Goal: Task Accomplishment & Management: Manage account settings

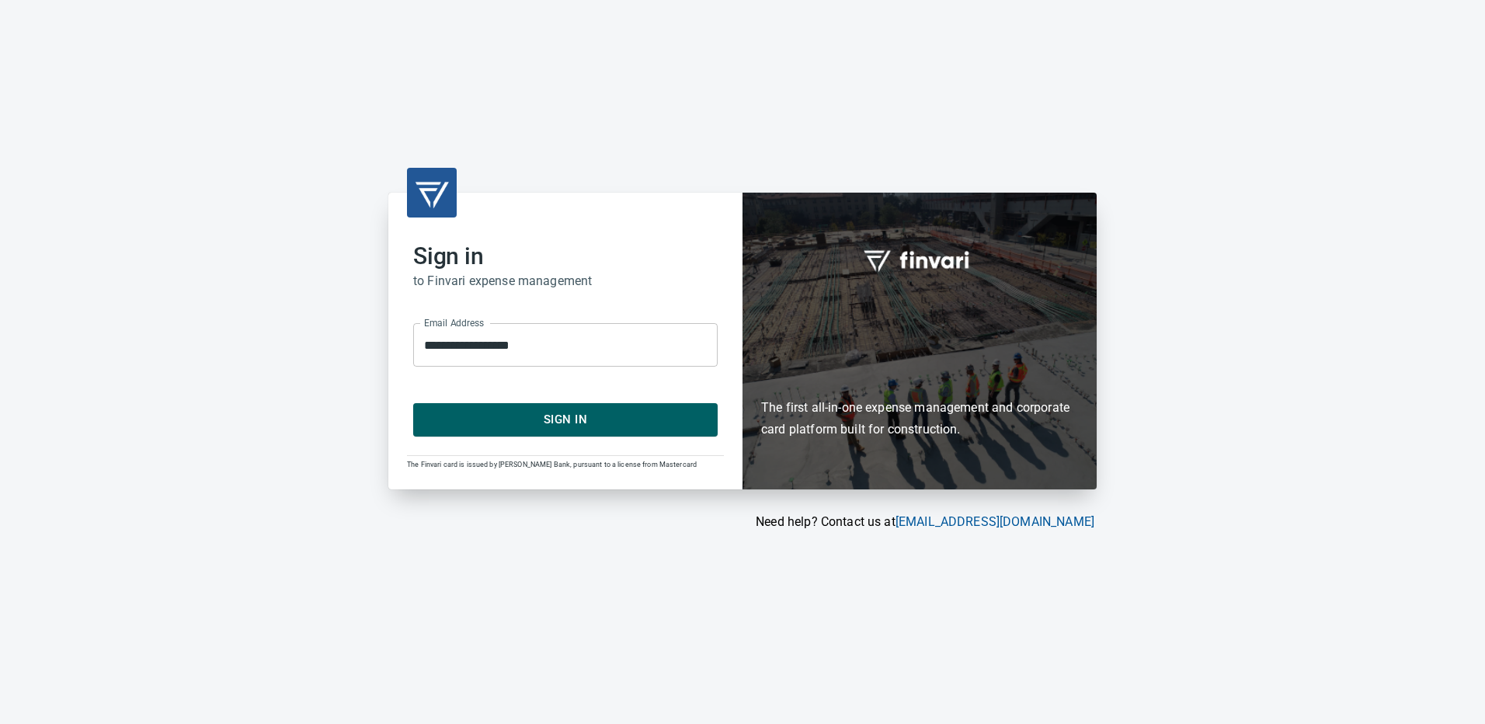
click at [584, 414] on span "Sign In" at bounding box center [565, 419] width 270 height 20
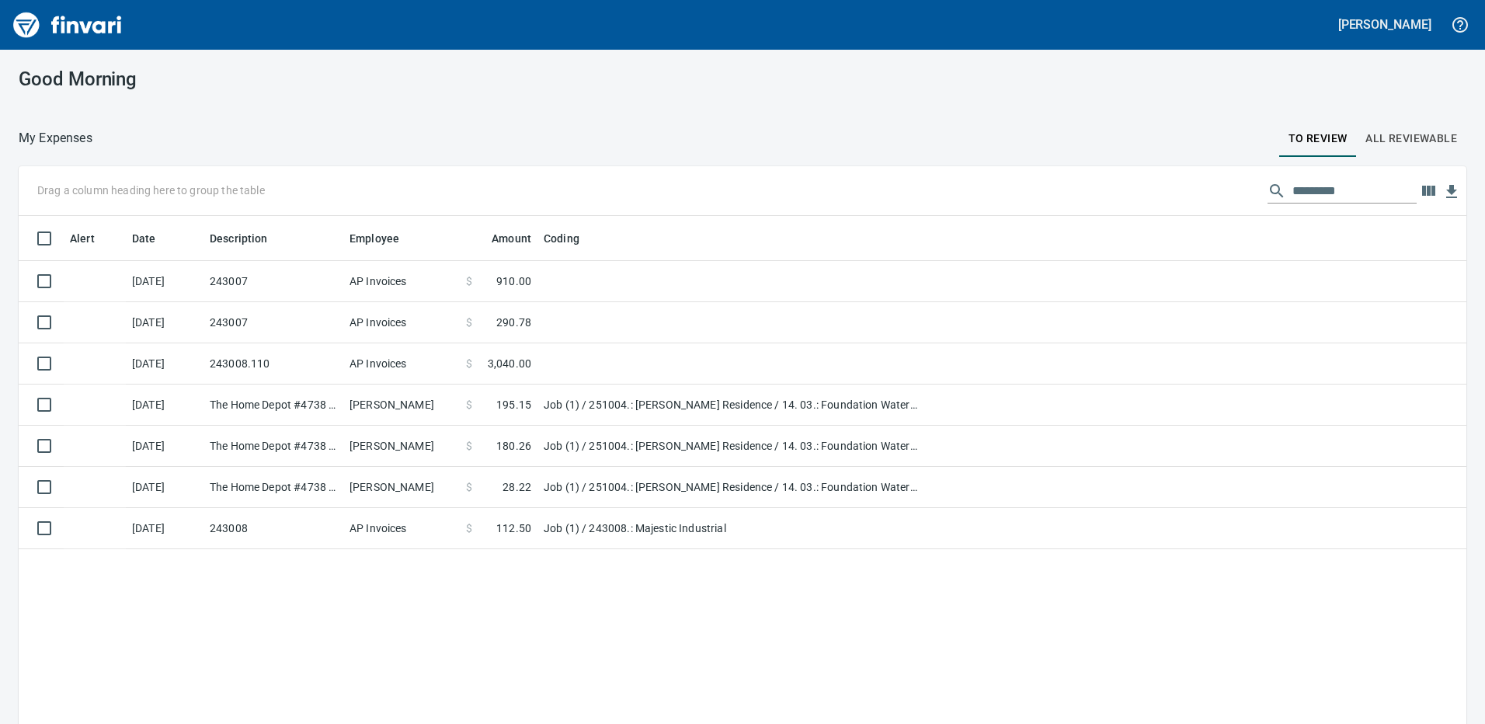
scroll to position [2, 2]
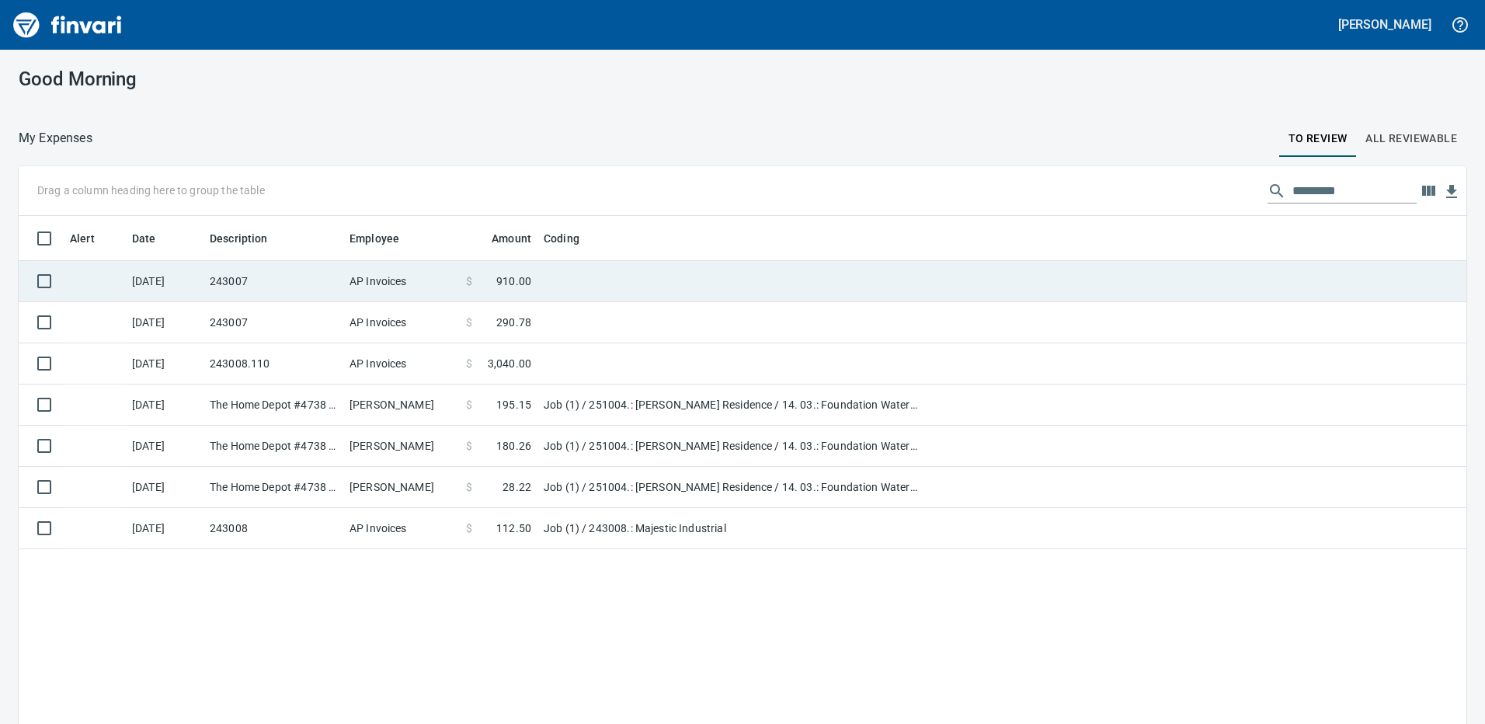
click at [539, 280] on td at bounding box center [732, 281] width 388 height 41
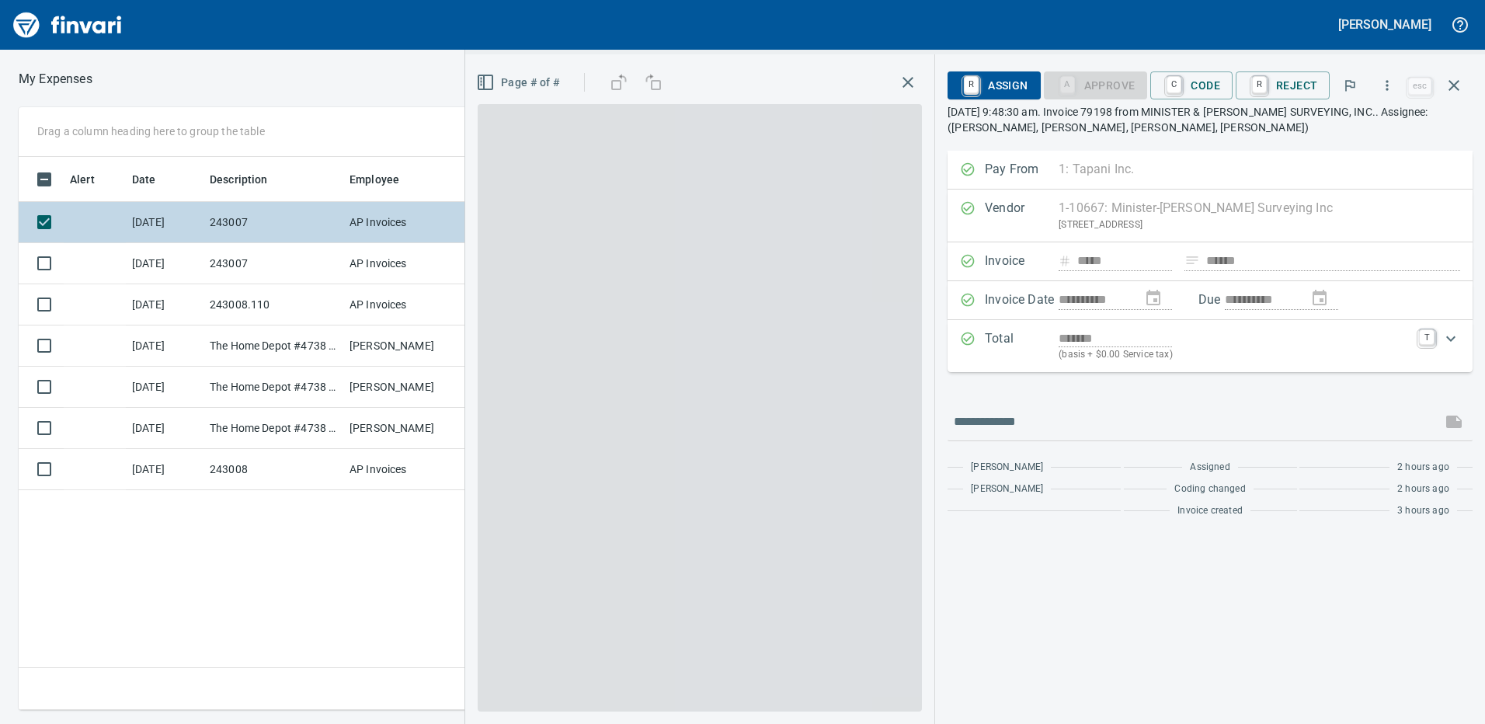
scroll to position [541, 1048]
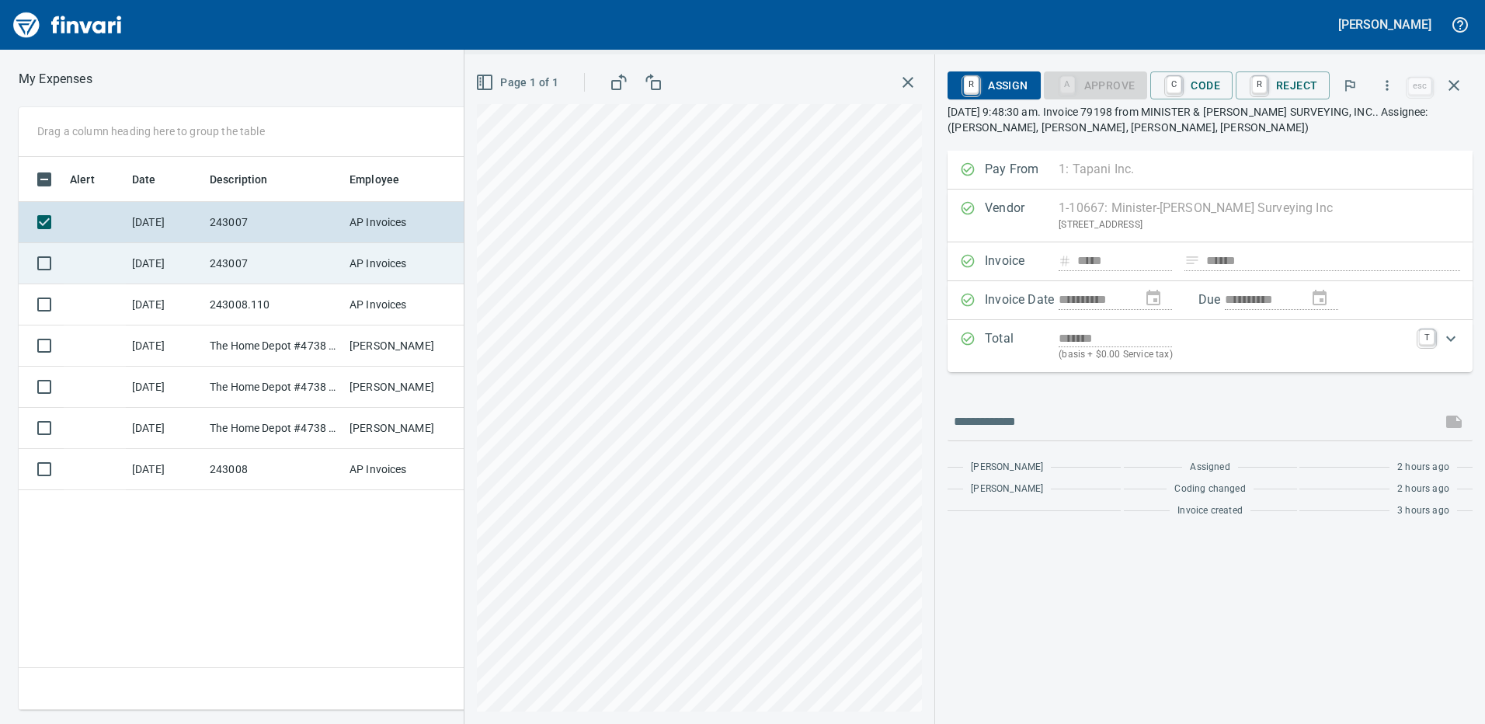
click at [274, 257] on td "243007" at bounding box center [274, 263] width 140 height 41
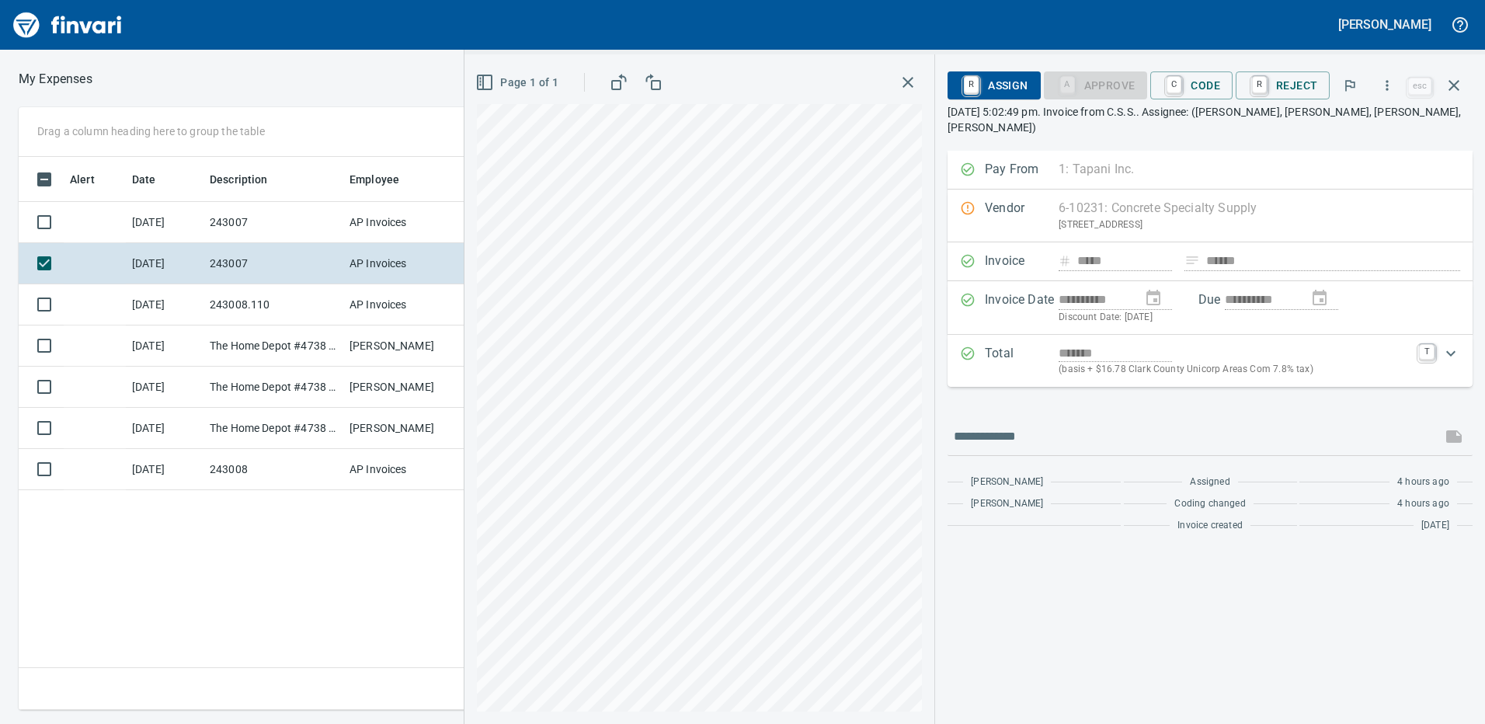
scroll to position [541, 1048]
click at [1215, 89] on span "C Code" at bounding box center [1191, 85] width 57 height 26
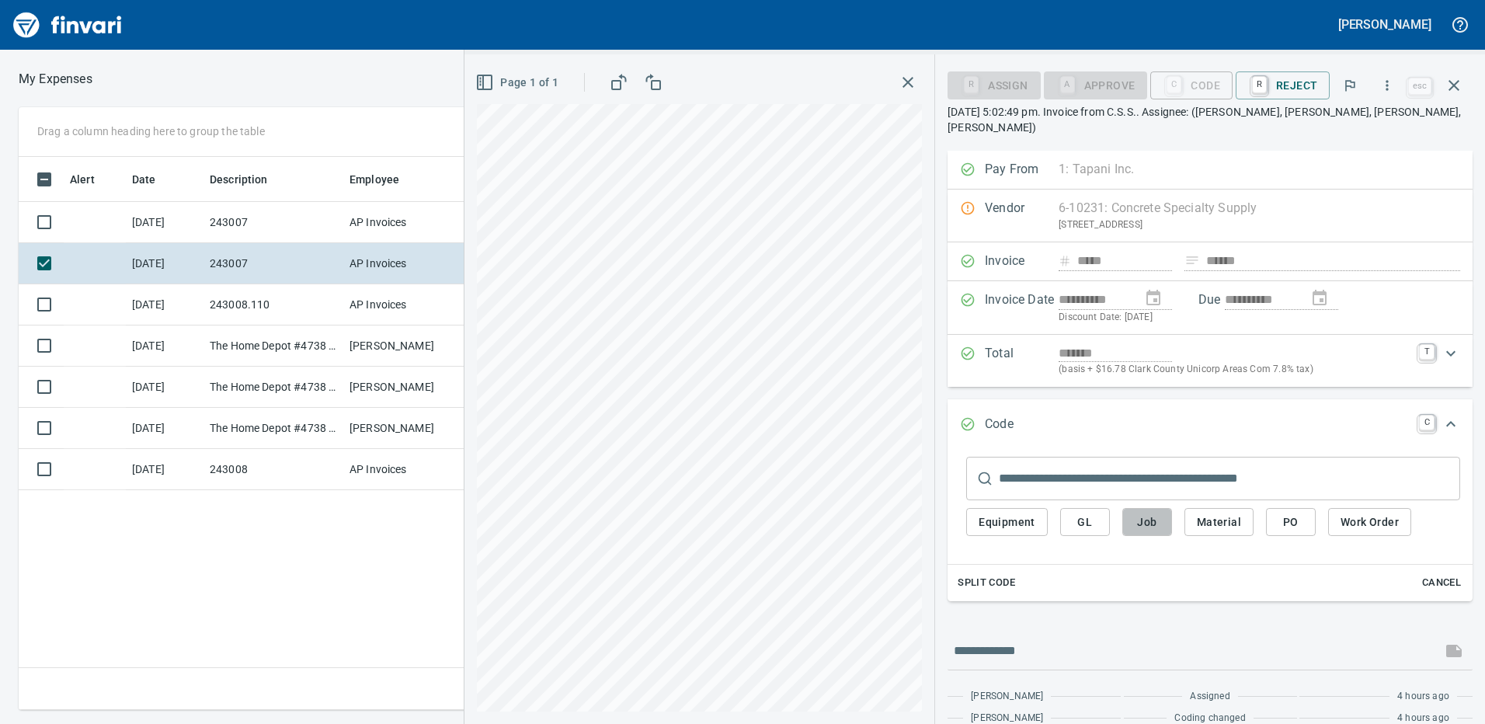
click at [1154, 513] on span "Job" at bounding box center [1147, 522] width 25 height 19
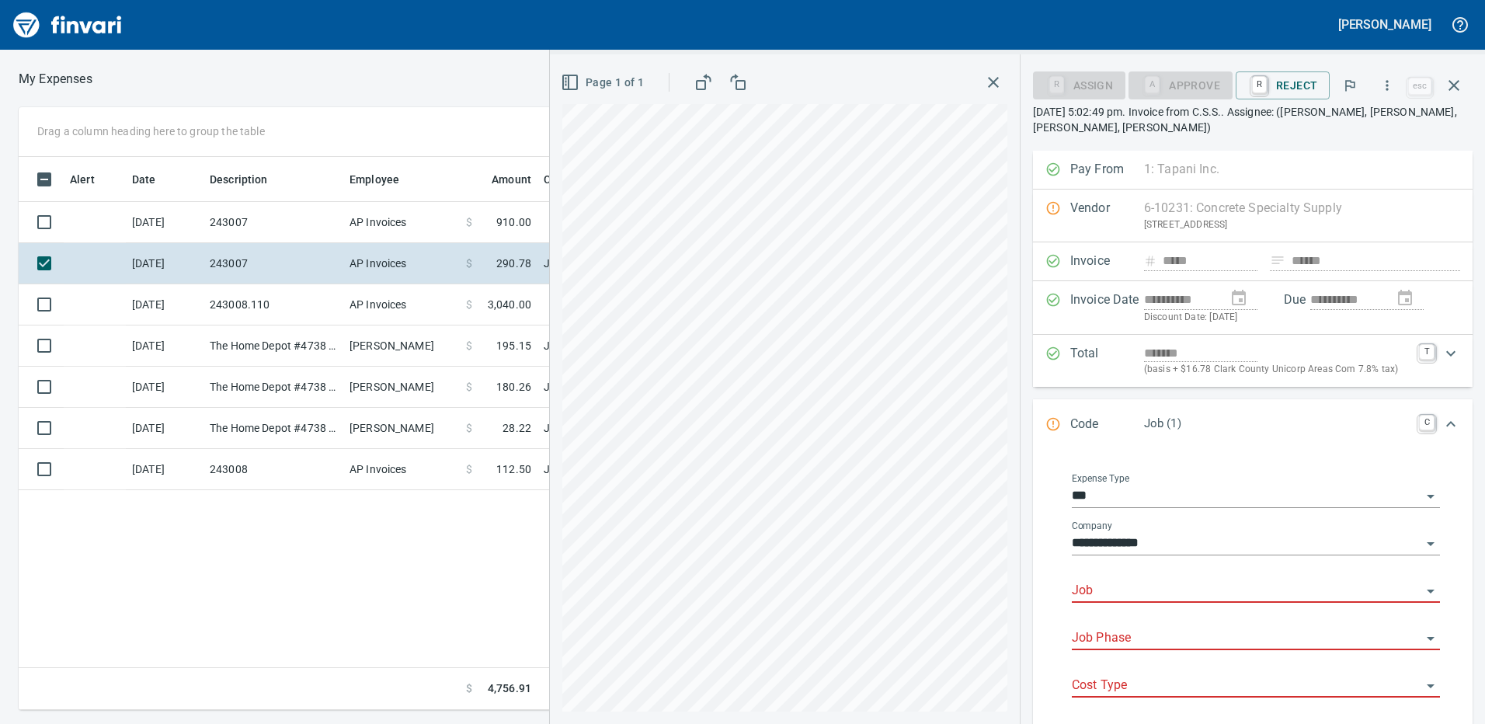
click at [1115, 580] on input "Job" at bounding box center [1247, 591] width 350 height 22
click at [1126, 630] on li "243007.: Airgas Vancouver Distribution" at bounding box center [1251, 630] width 354 height 37
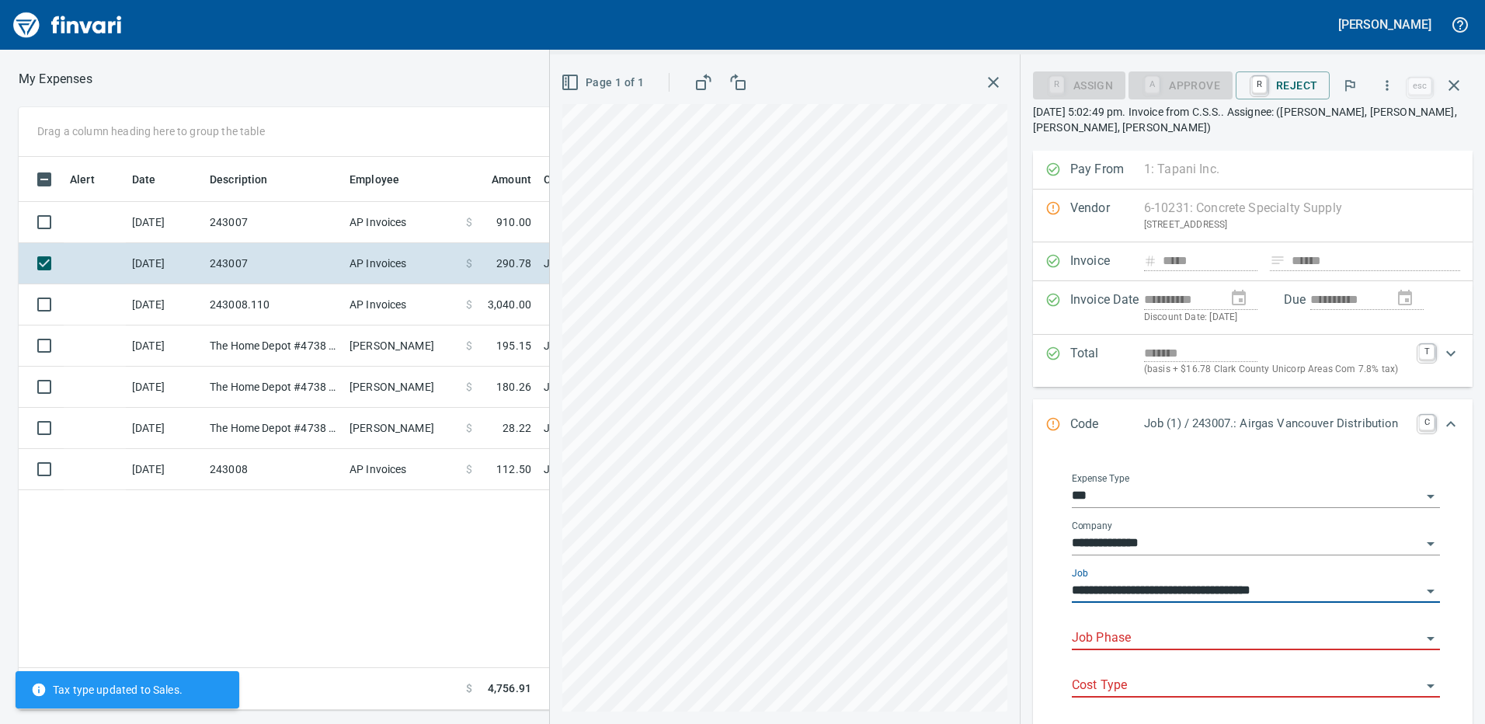
scroll to position [78, 0]
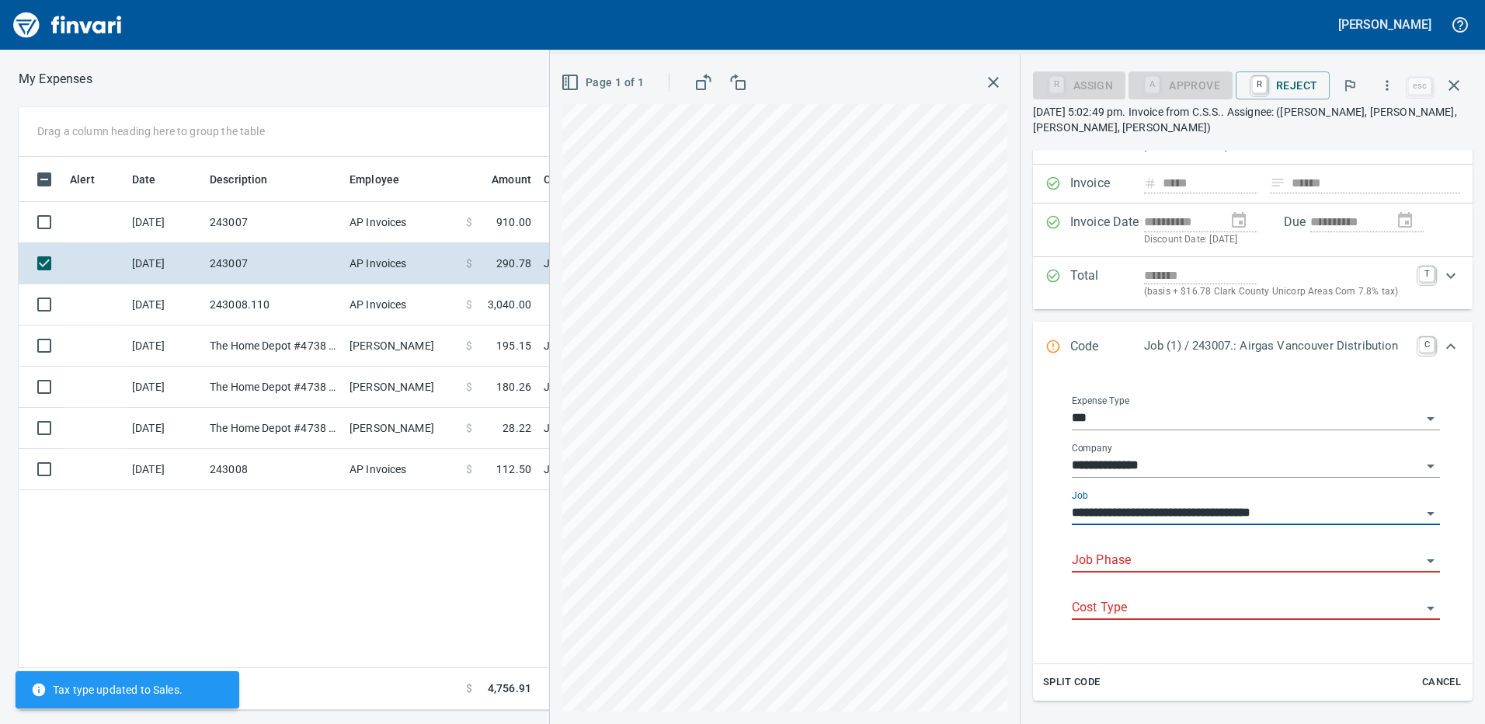
type input "**********"
click at [1116, 565] on input "Job Phase" at bounding box center [1247, 561] width 350 height 22
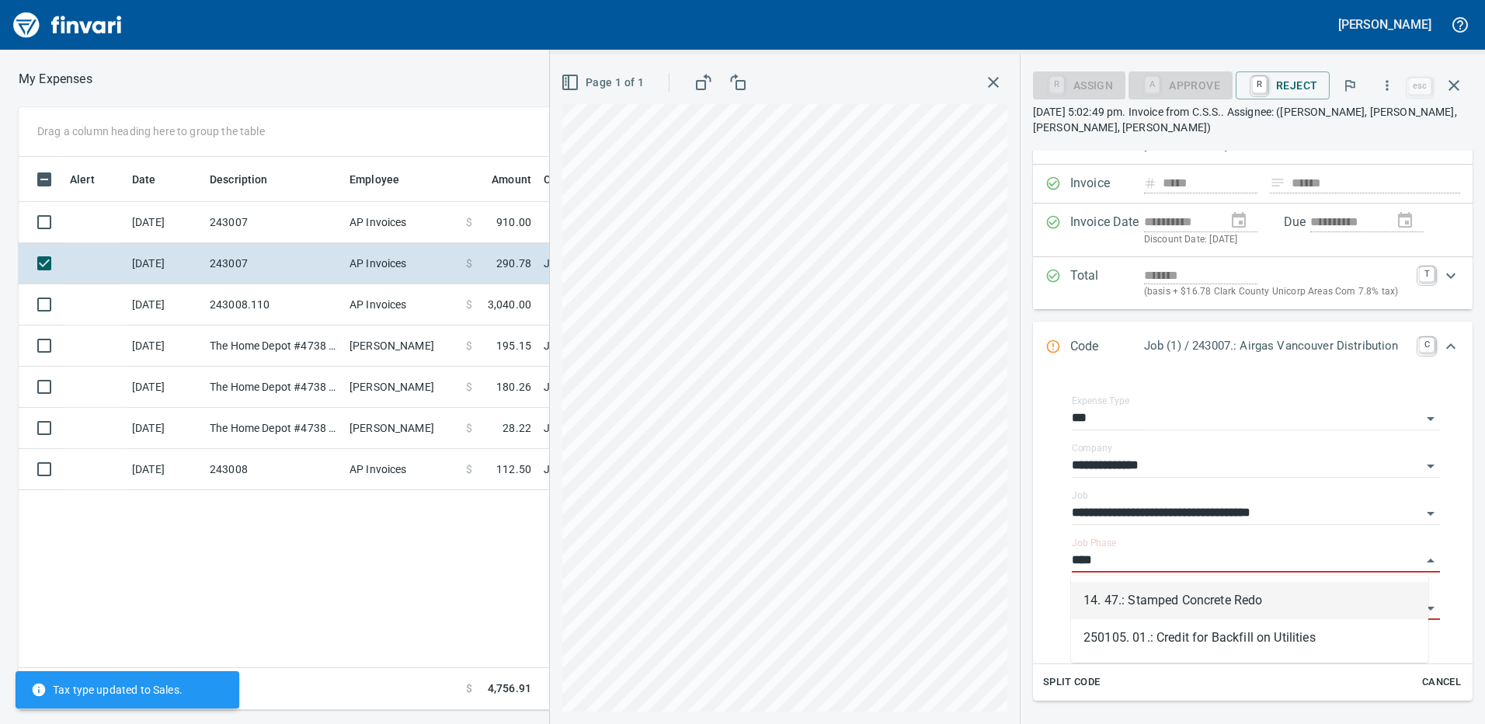
scroll to position [541, 1048]
drag, startPoint x: 1156, startPoint y: 597, endPoint x: 1133, endPoint y: 431, distance: 167.1
click at [1157, 597] on li "14. 47.: Stamped Concrete Redo" at bounding box center [1249, 600] width 357 height 37
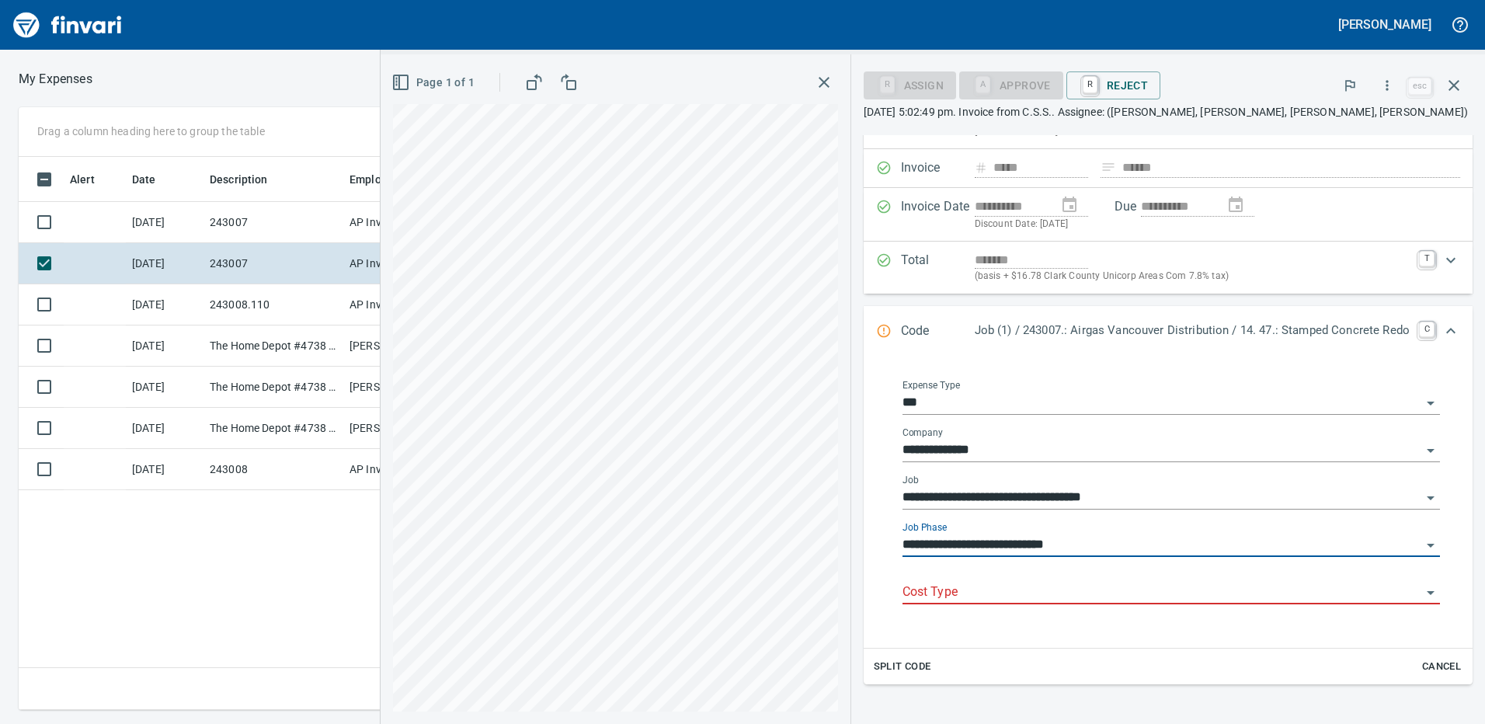
scroll to position [155, 0]
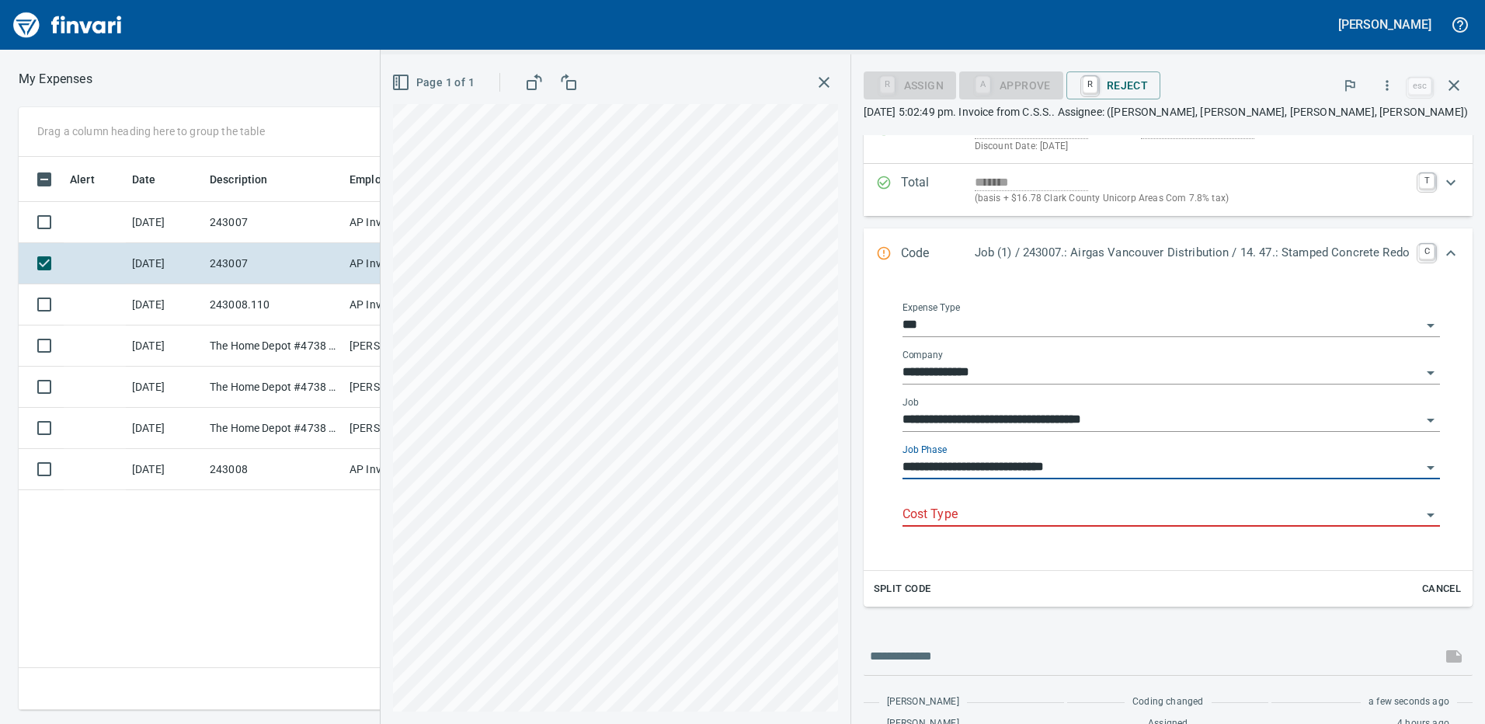
type input "**********"
click at [965, 527] on div "Cost Type" at bounding box center [1172, 515] width 538 height 47
click at [962, 506] on input "Cost Type" at bounding box center [1162, 515] width 519 height 22
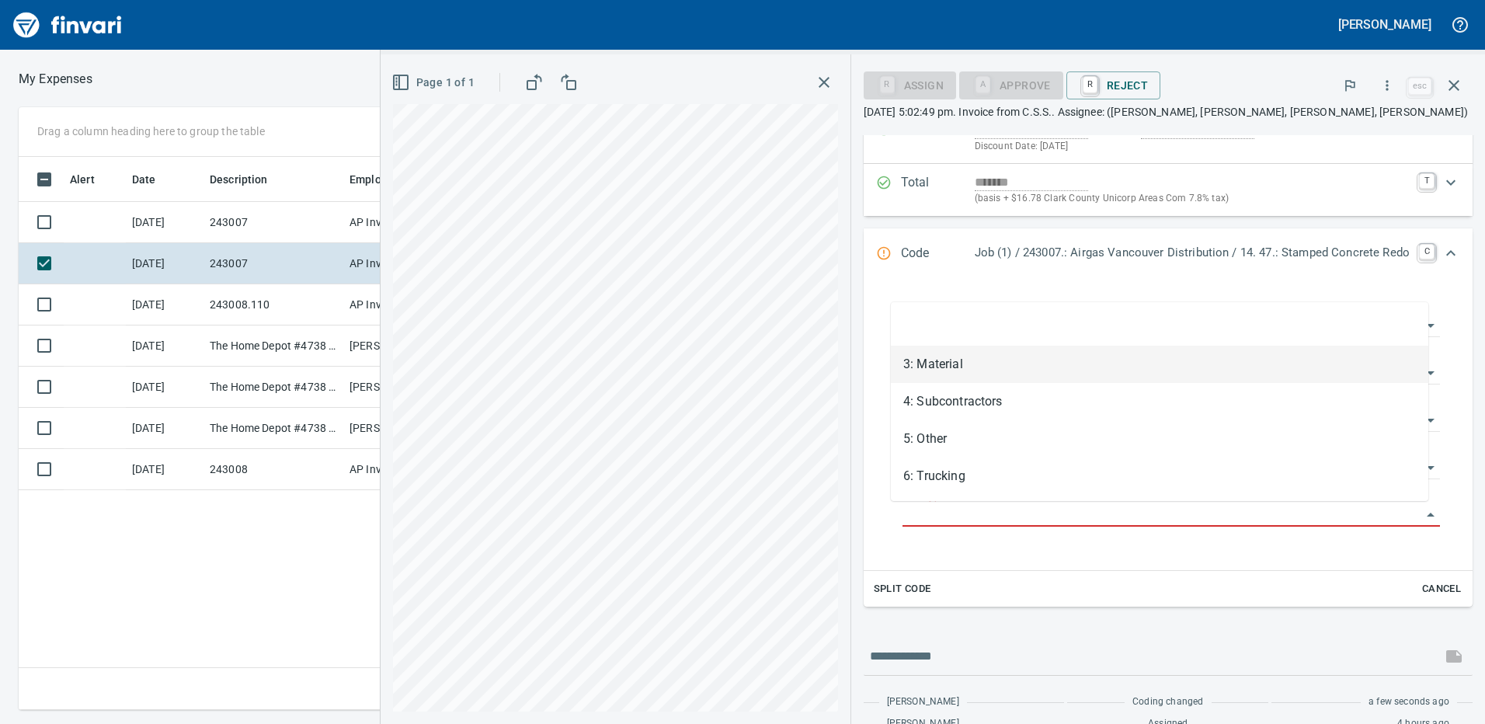
click at [952, 367] on li "3: Material" at bounding box center [1160, 364] width 538 height 37
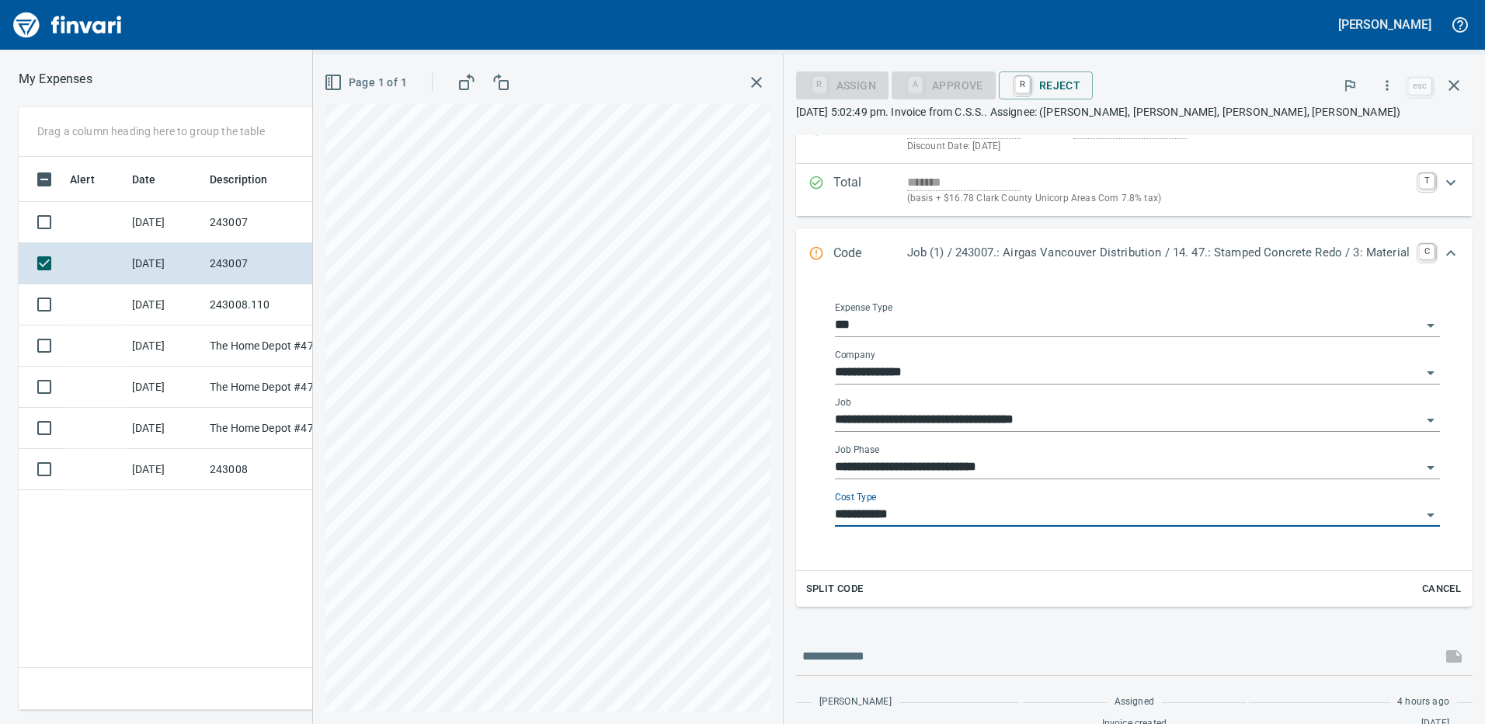
type input "**********"
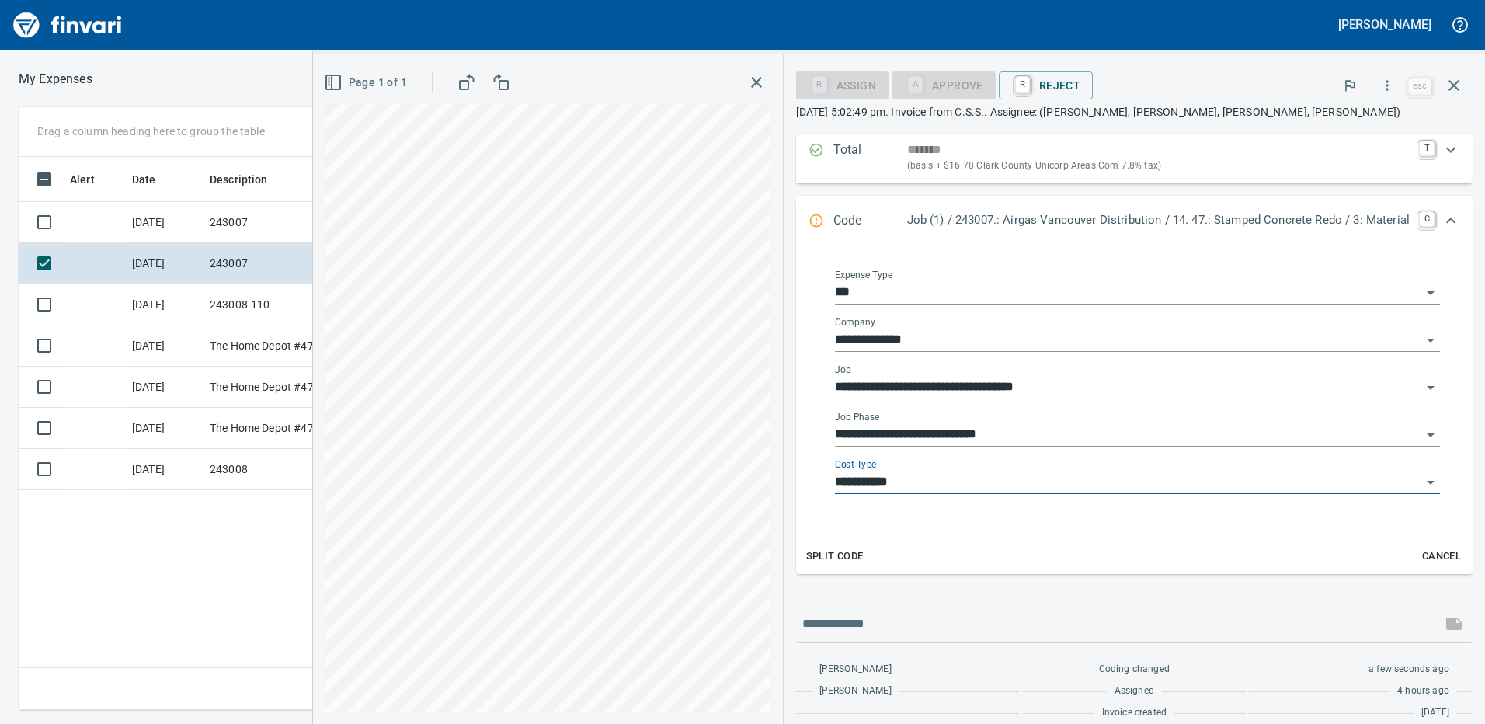
scroll to position [204, 0]
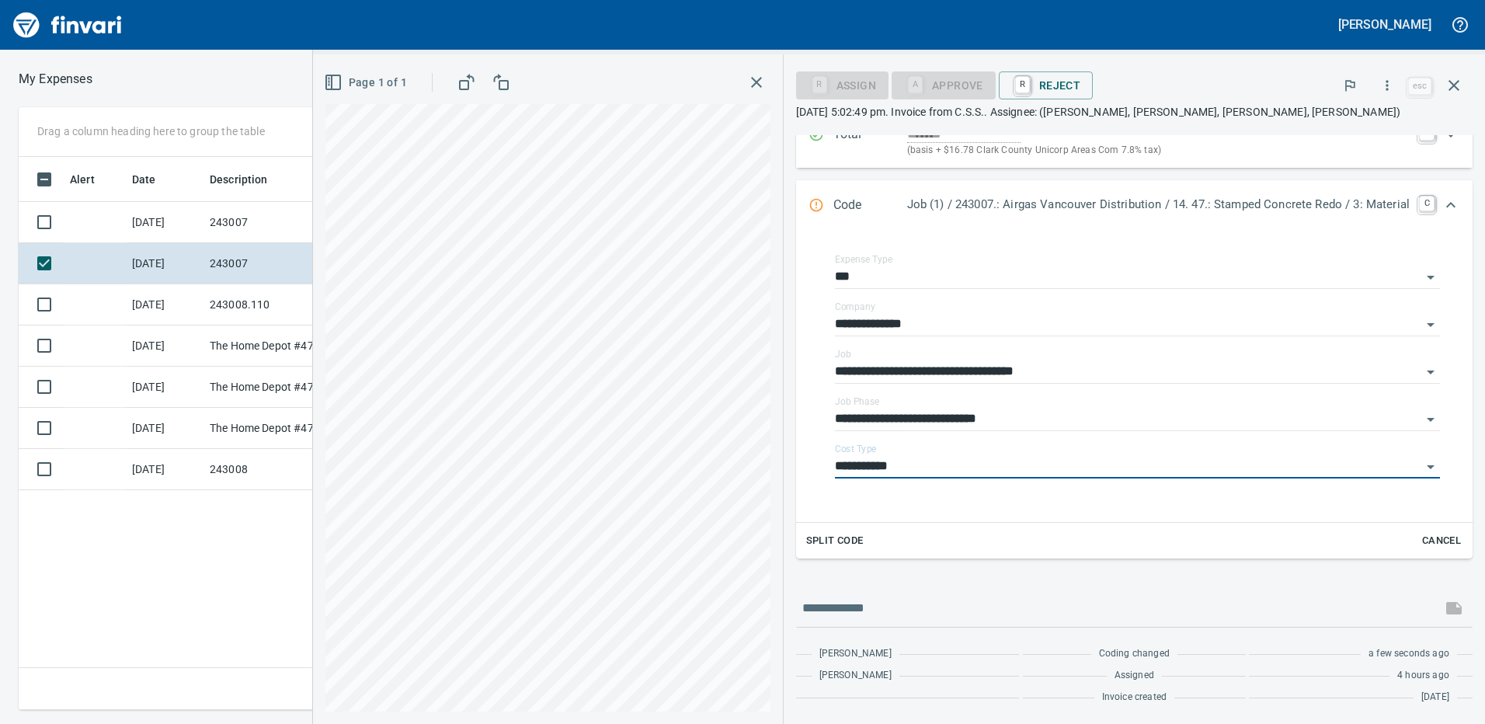
click at [936, 592] on div at bounding box center [1134, 608] width 677 height 37
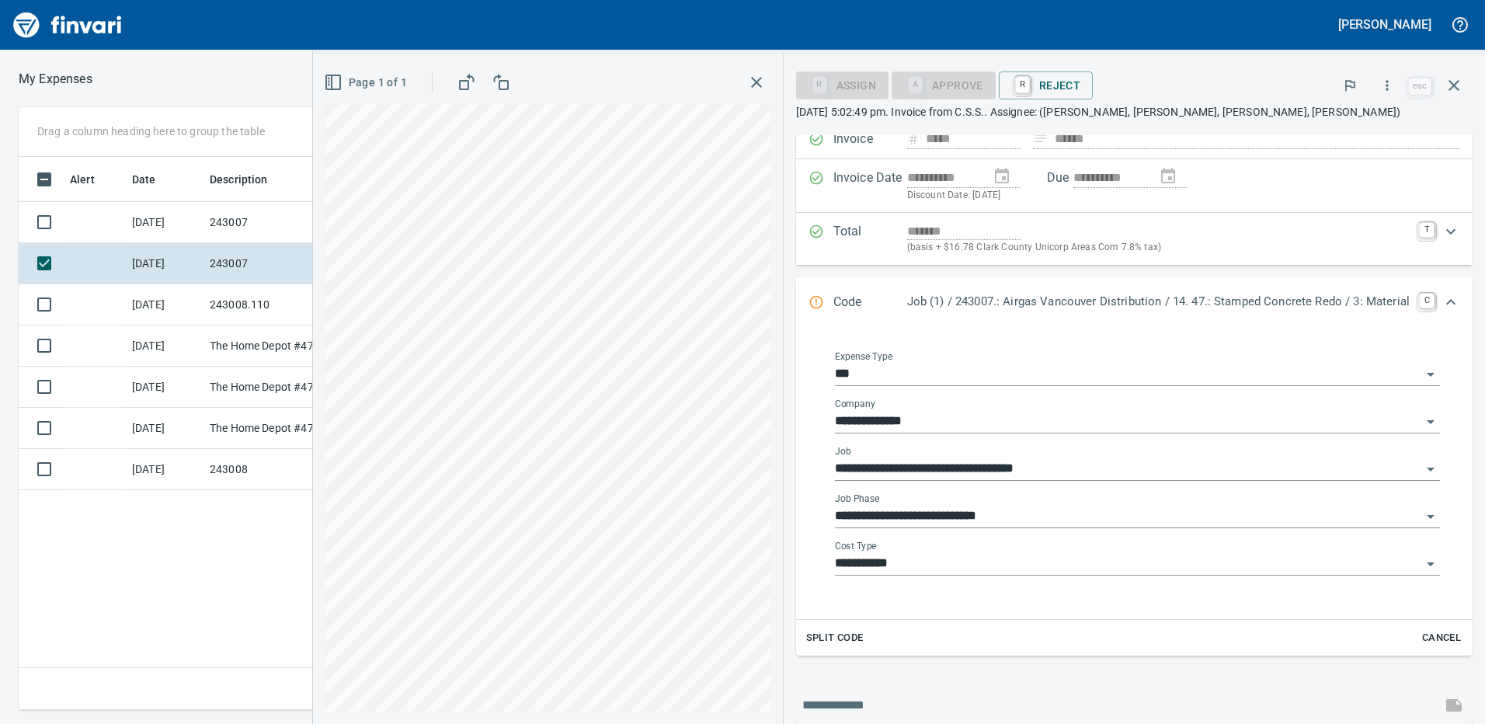
scroll to position [0, 0]
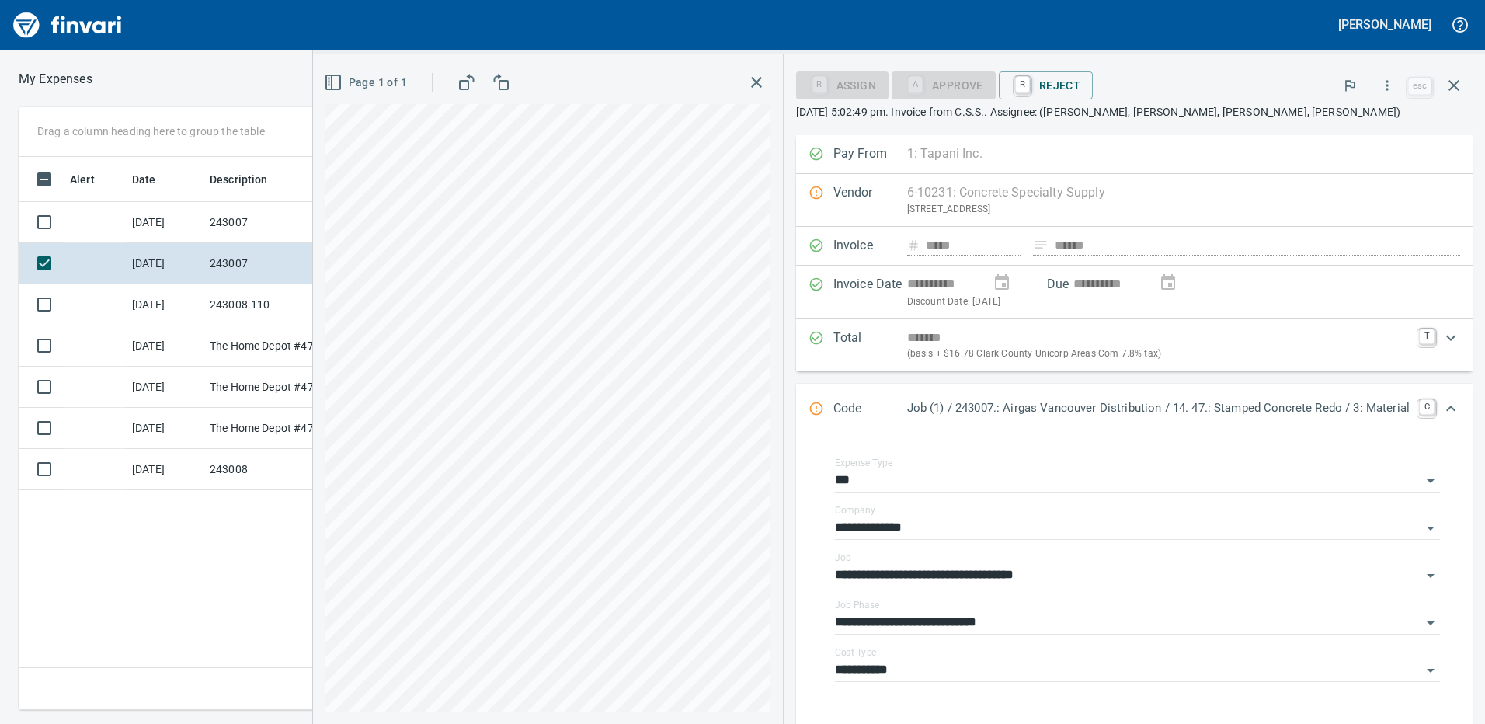
click at [924, 194] on div "Vendor 6-10231: Concrete Specialty Supply [STREET_ADDRESS] Clear" at bounding box center [1134, 200] width 677 height 53
drag, startPoint x: 1041, startPoint y: 201, endPoint x: 904, endPoint y: 380, distance: 225.0
click at [1038, 204] on div "Vendor 6-10231: Concrete Specialty Supply [STREET_ADDRESS] Clear" at bounding box center [1134, 200] width 677 height 53
click at [1459, 93] on icon "button" at bounding box center [1454, 85] width 19 height 19
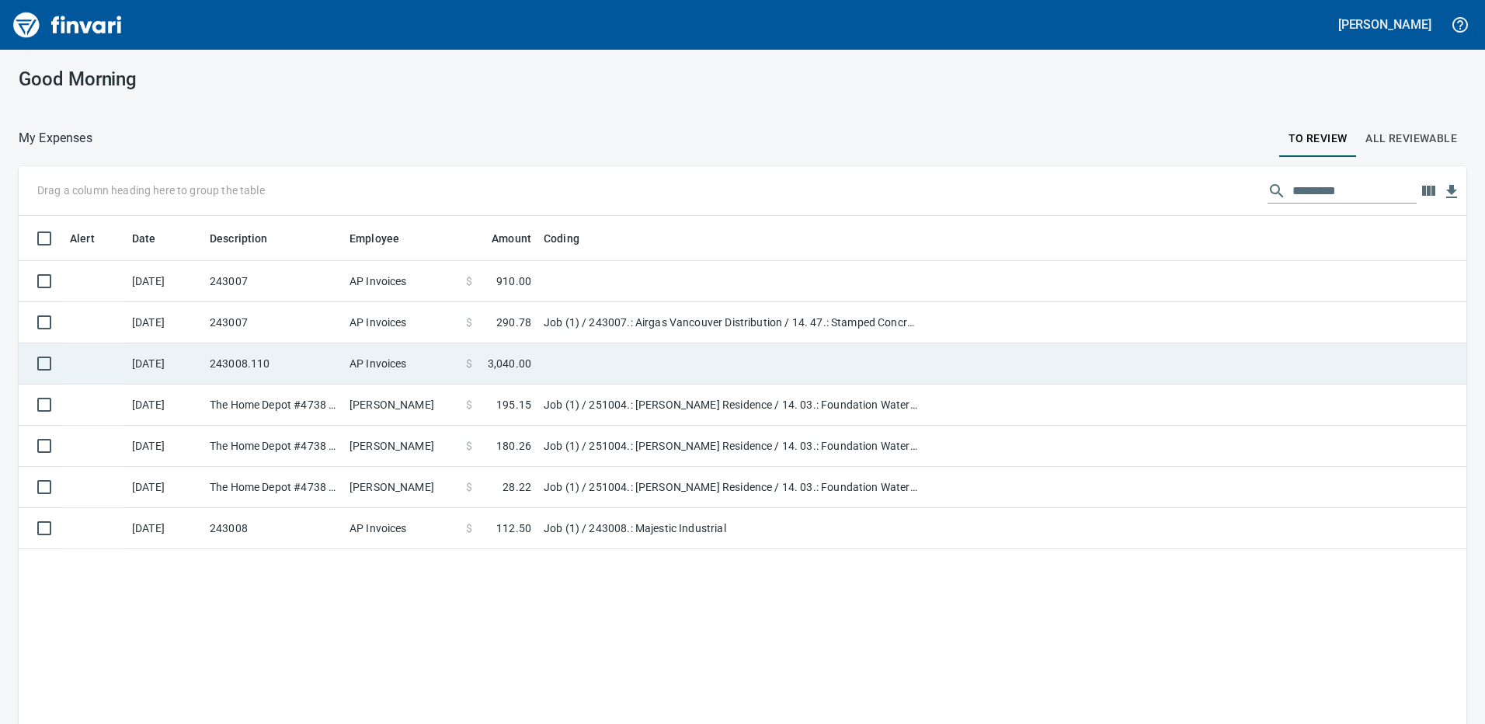
scroll to position [541, 1425]
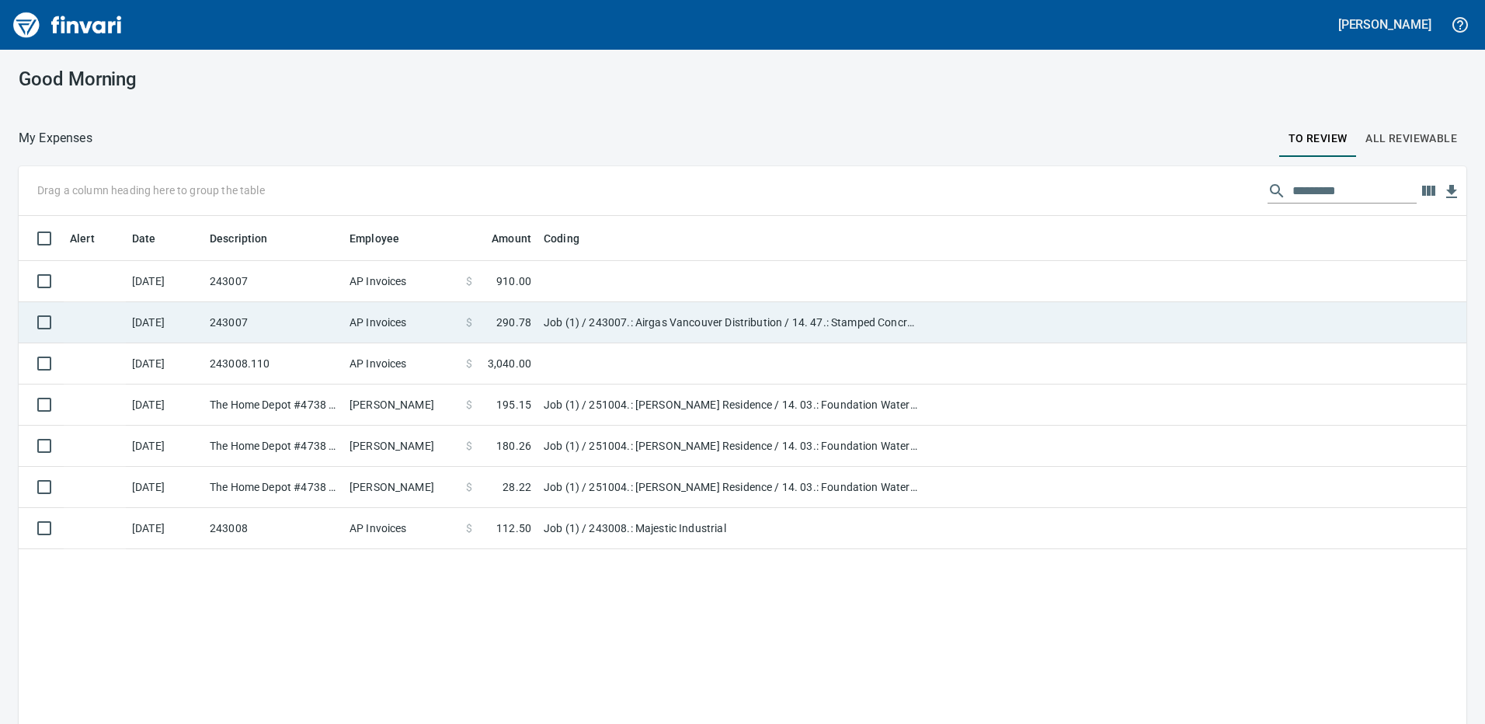
click at [549, 315] on td "Job (1) / 243007.: Airgas Vancouver Distribution / 14. 47.: Stamped Concrete Re…" at bounding box center [732, 322] width 388 height 41
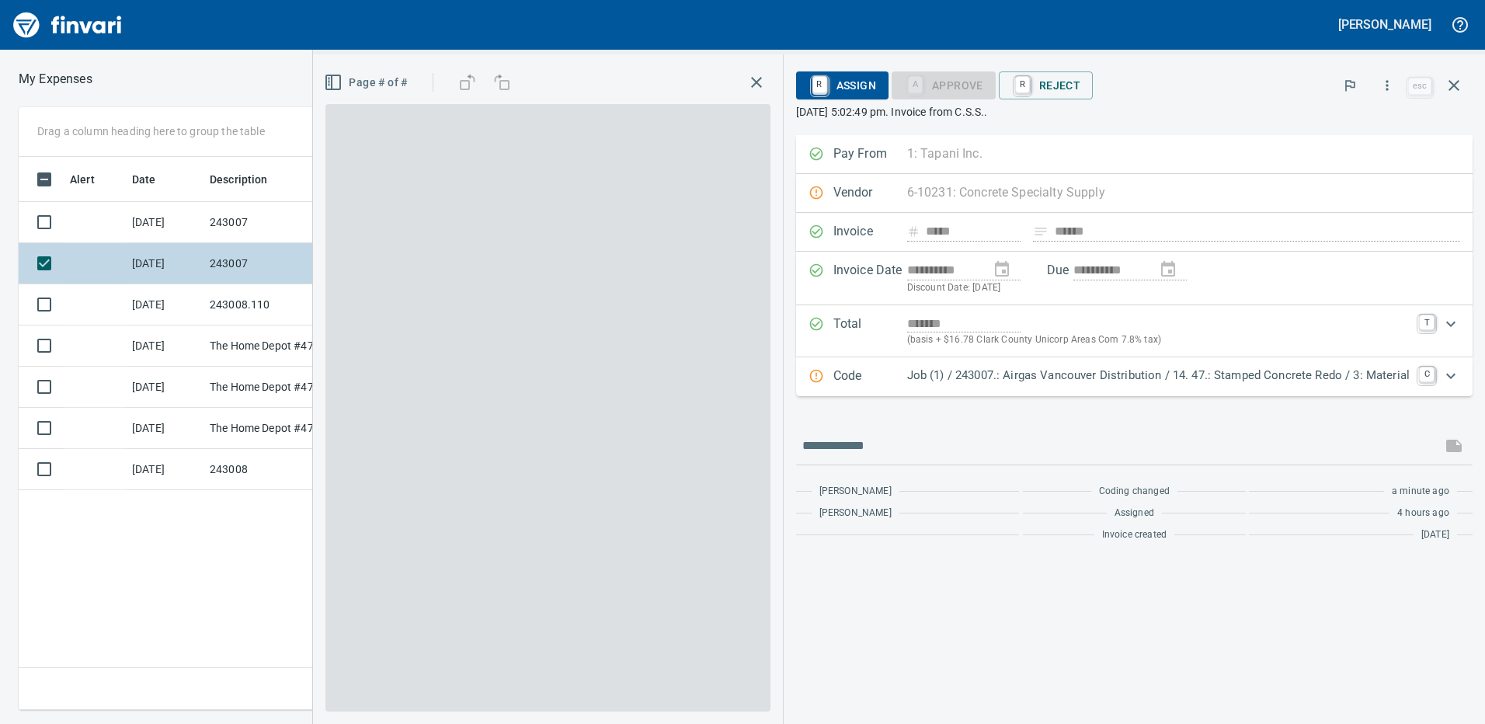
scroll to position [541, 1048]
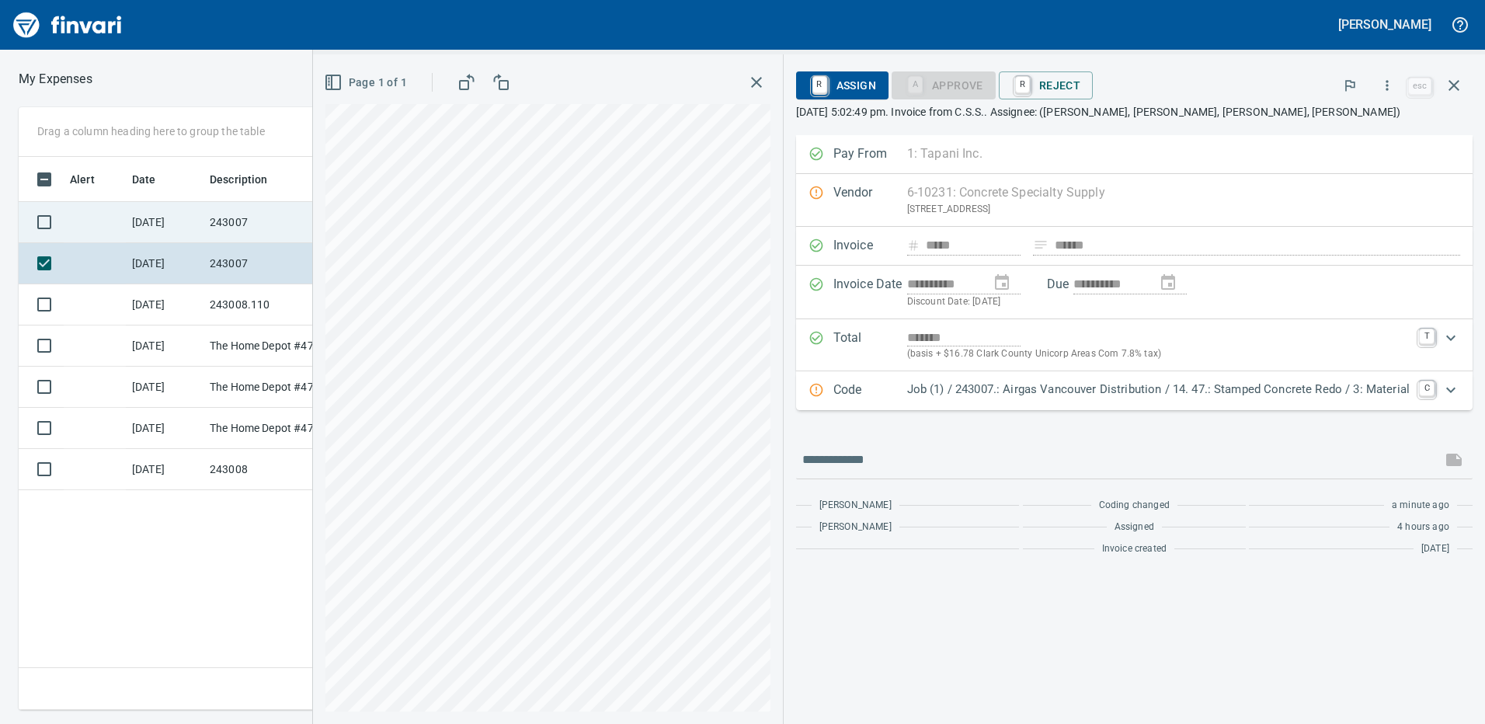
click at [186, 210] on td "[DATE]" at bounding box center [165, 222] width 78 height 41
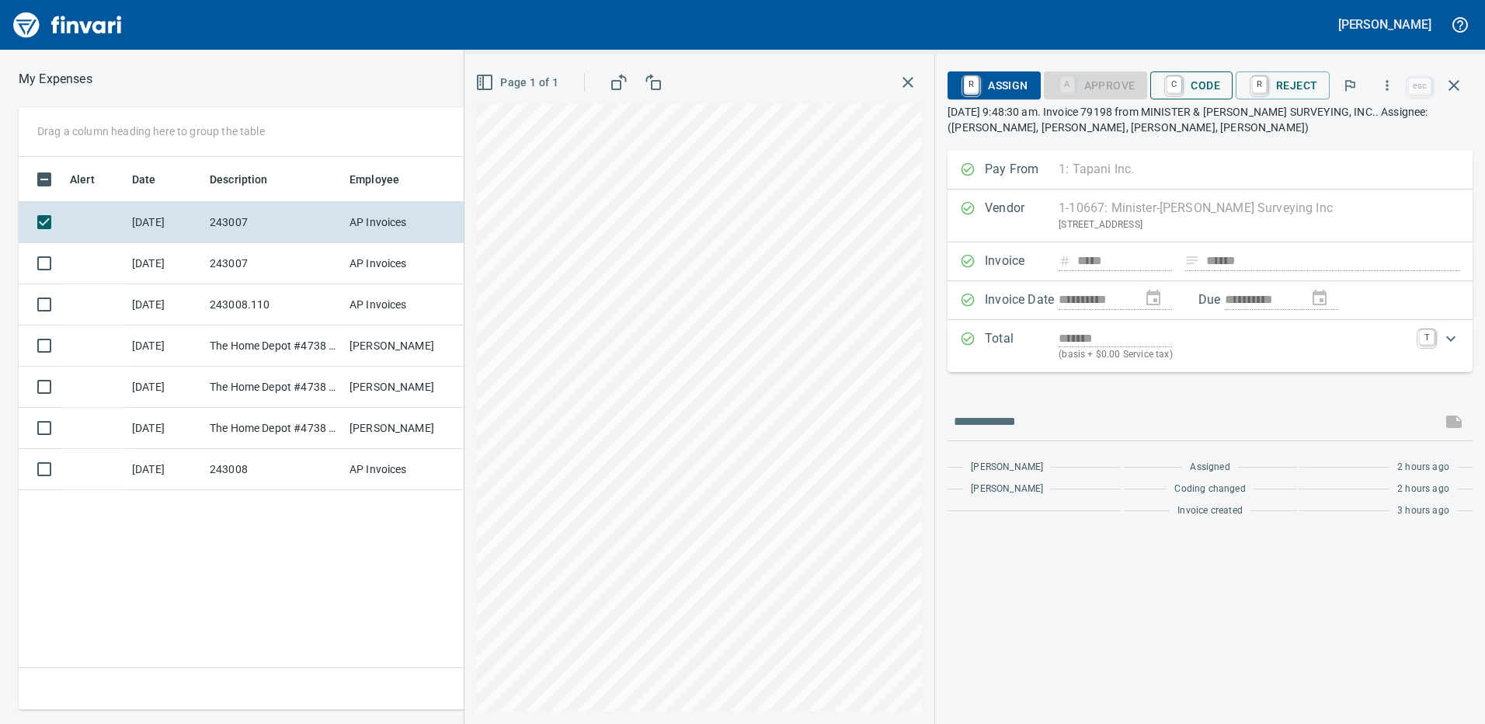
click at [1202, 87] on span "C Code" at bounding box center [1191, 85] width 57 height 26
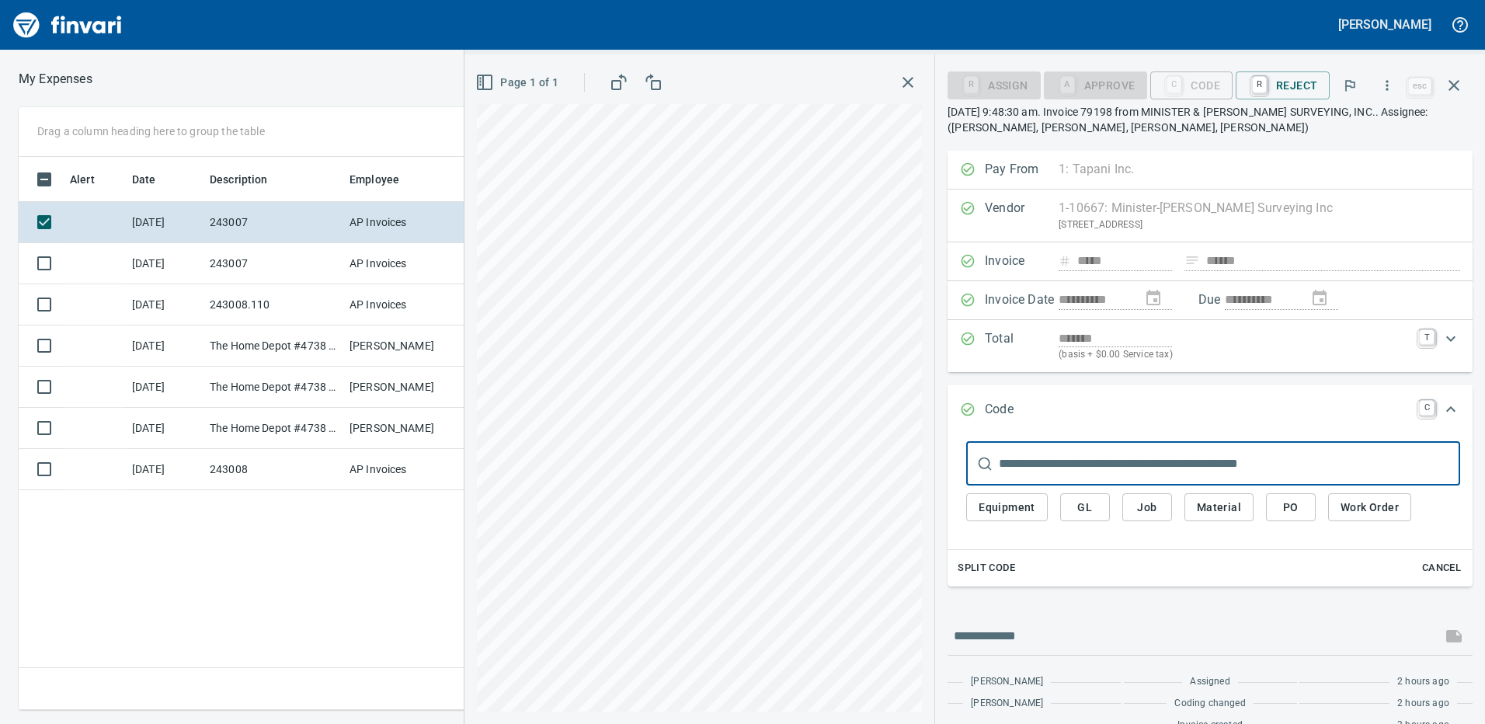
scroll to position [541, 1048]
click at [1270, 503] on button "PO" at bounding box center [1291, 507] width 50 height 29
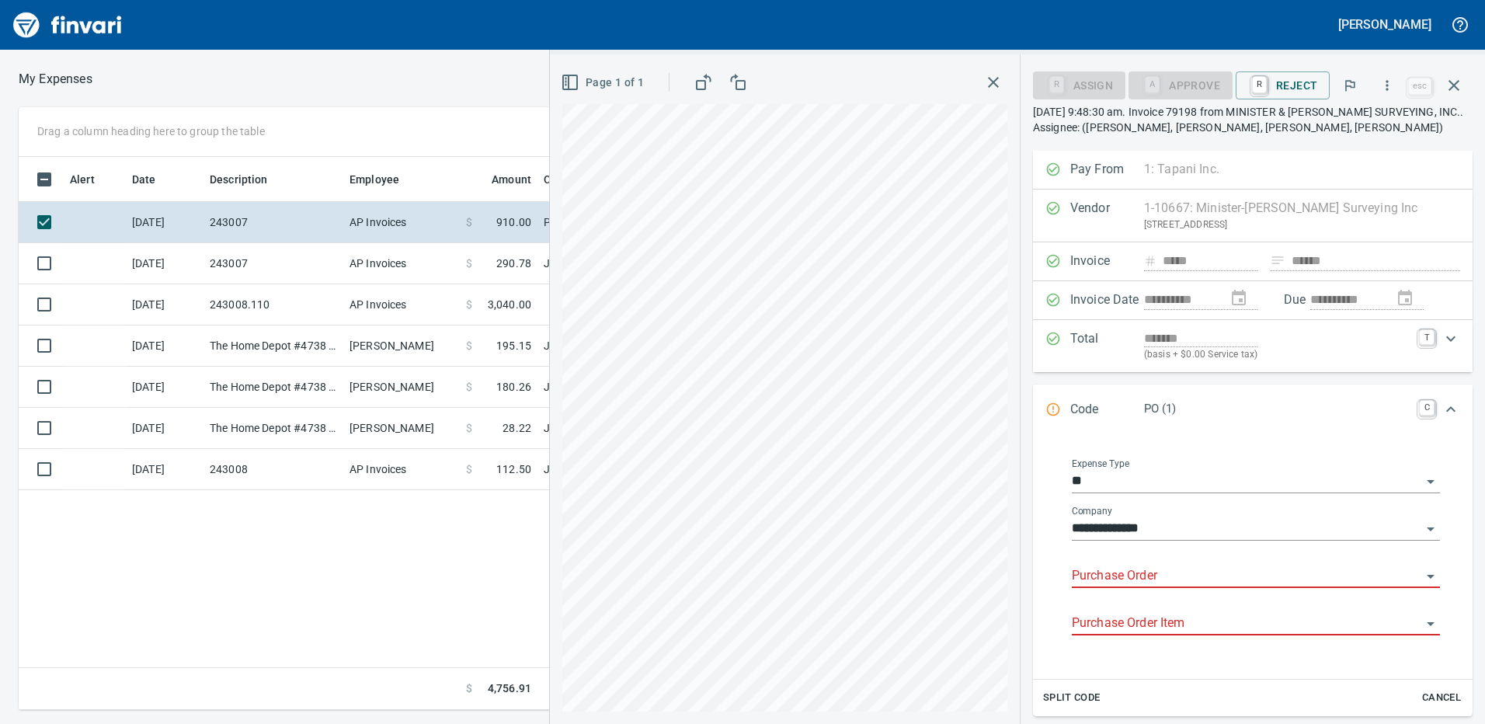
click at [1122, 575] on input "Purchase Order" at bounding box center [1247, 577] width 350 height 22
click at [1288, 410] on p "PO (1)" at bounding box center [1277, 409] width 266 height 18
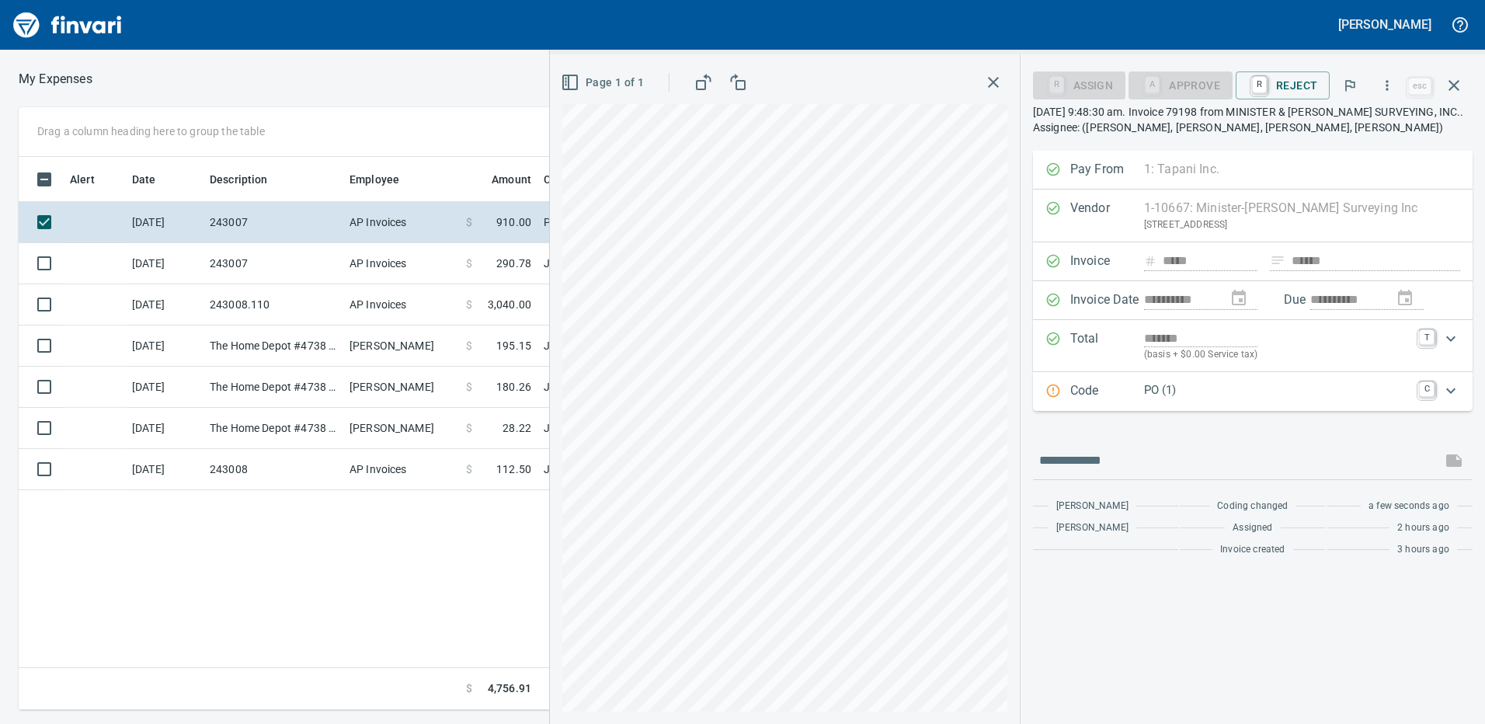
click at [1134, 387] on p "Code" at bounding box center [1107, 391] width 74 height 20
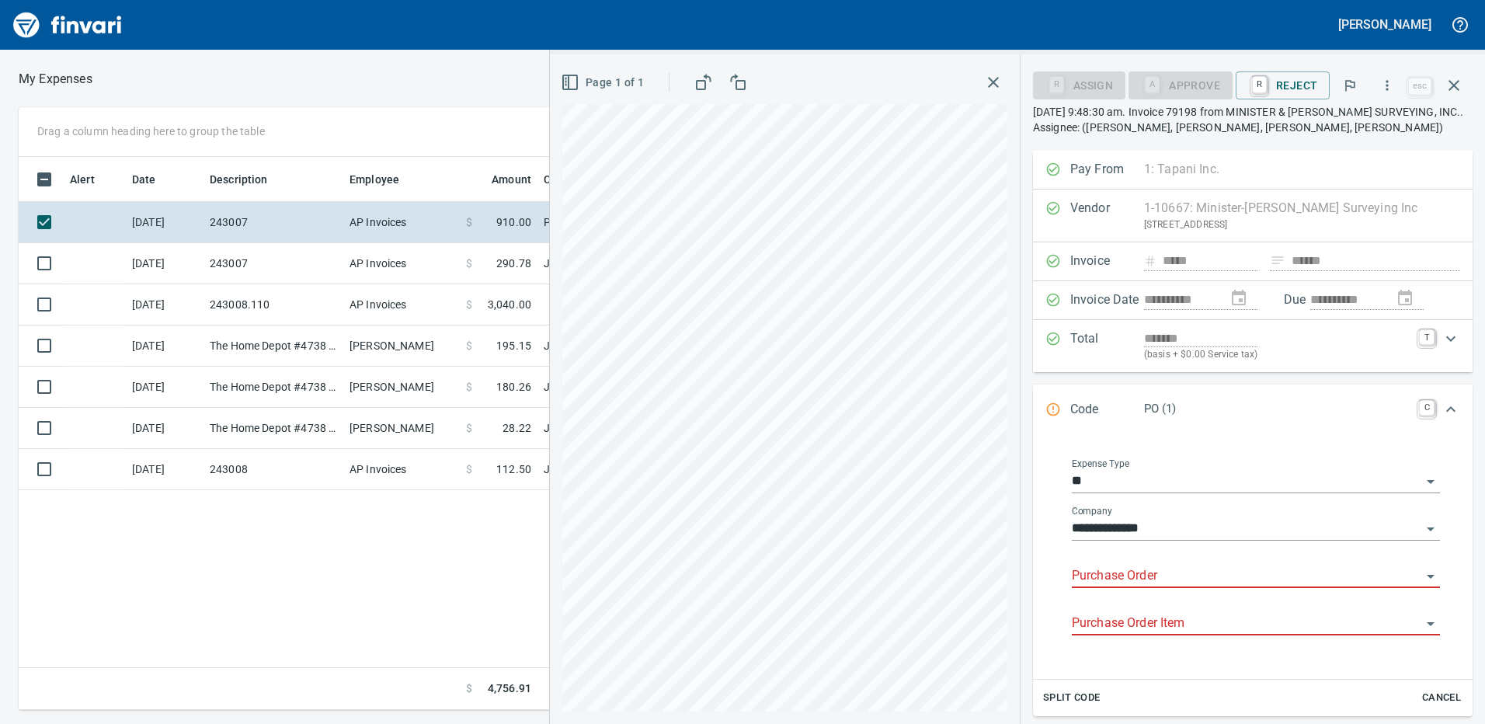
click at [1310, 483] on input "**" at bounding box center [1247, 482] width 350 height 22
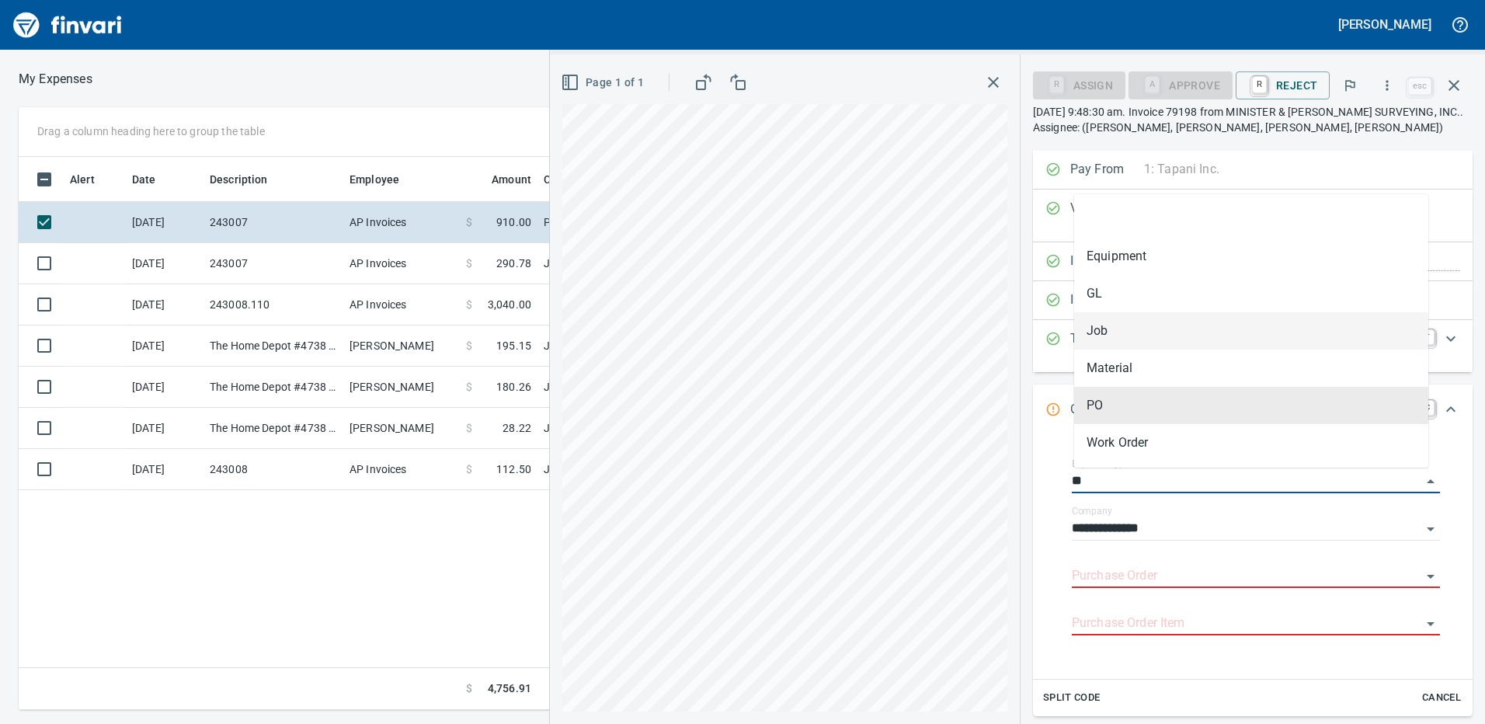
click at [1108, 322] on li "Job" at bounding box center [1251, 330] width 354 height 37
type input "***"
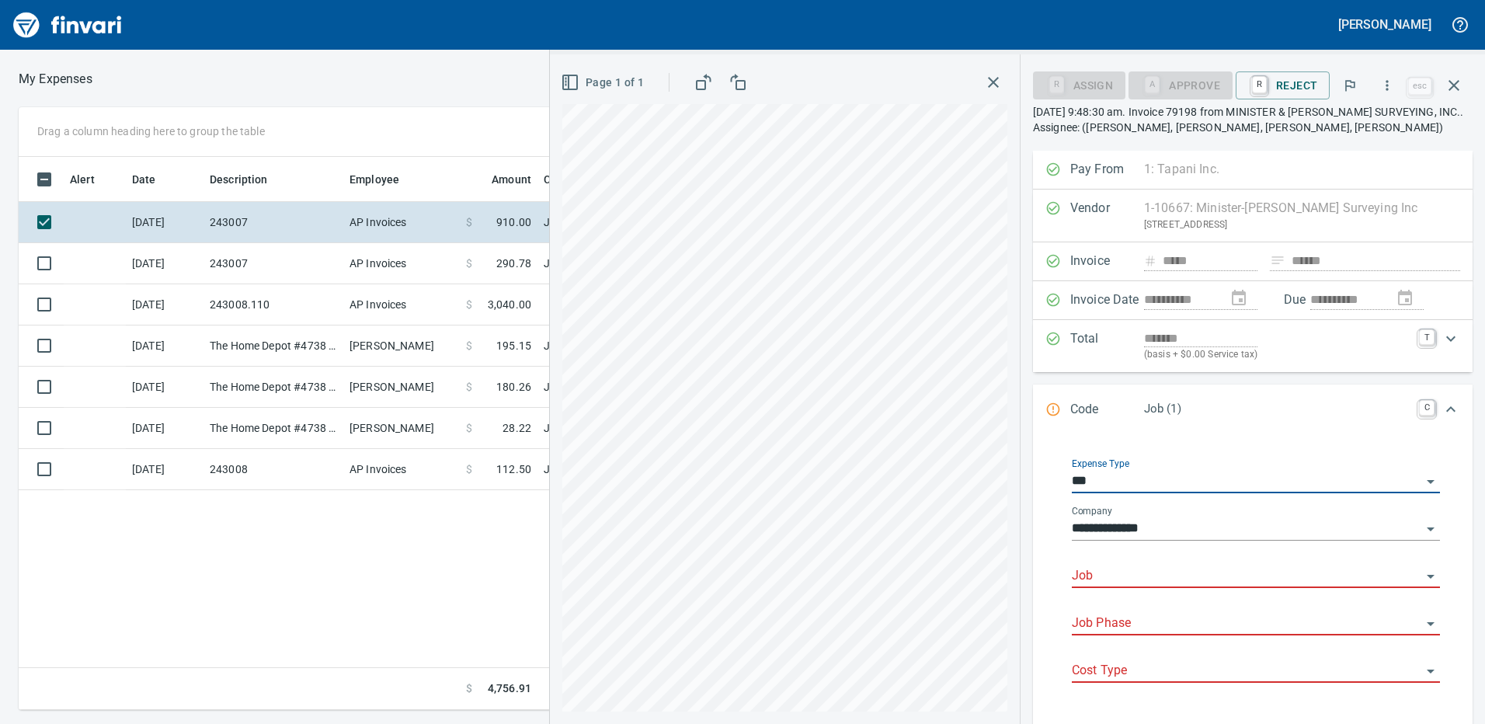
click at [1129, 594] on div "Job" at bounding box center [1256, 576] width 368 height 47
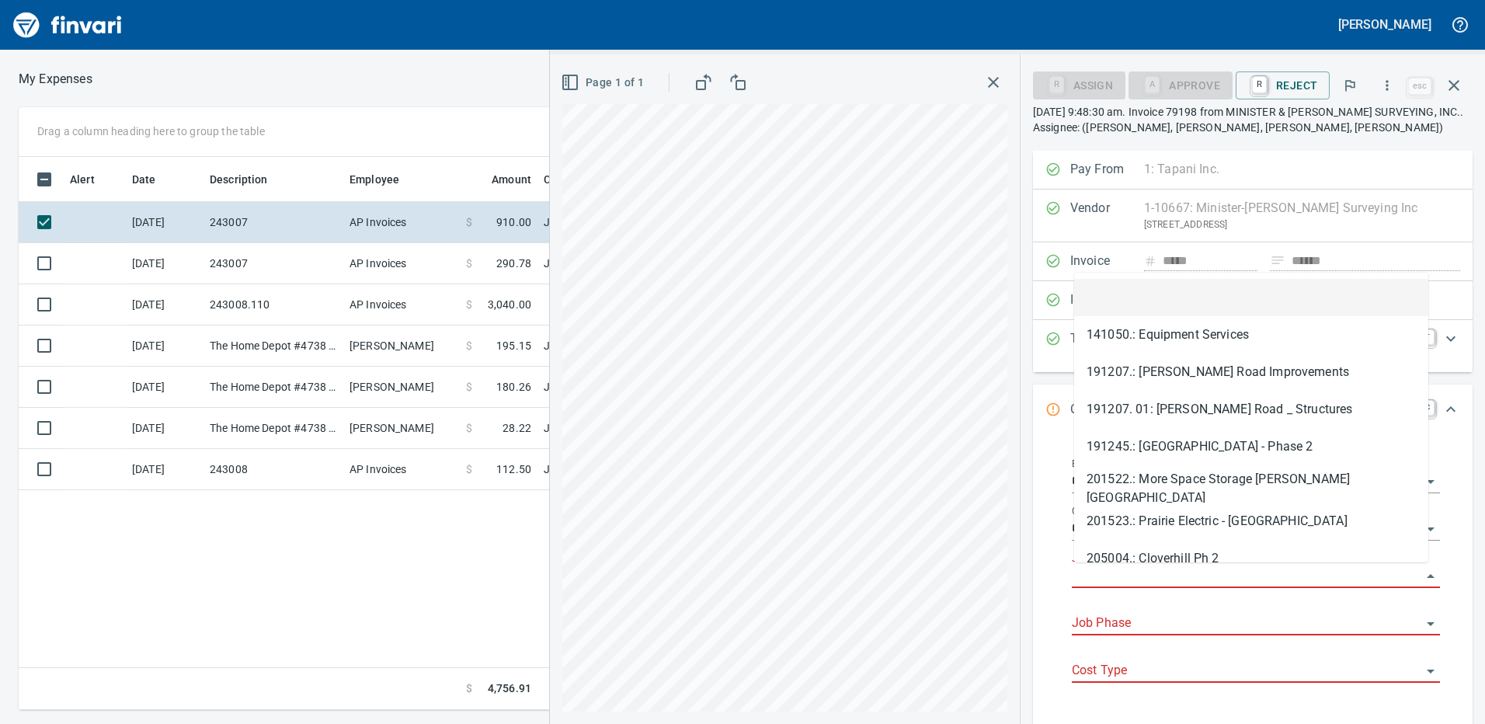
click at [1131, 581] on input "Job" at bounding box center [1247, 577] width 350 height 22
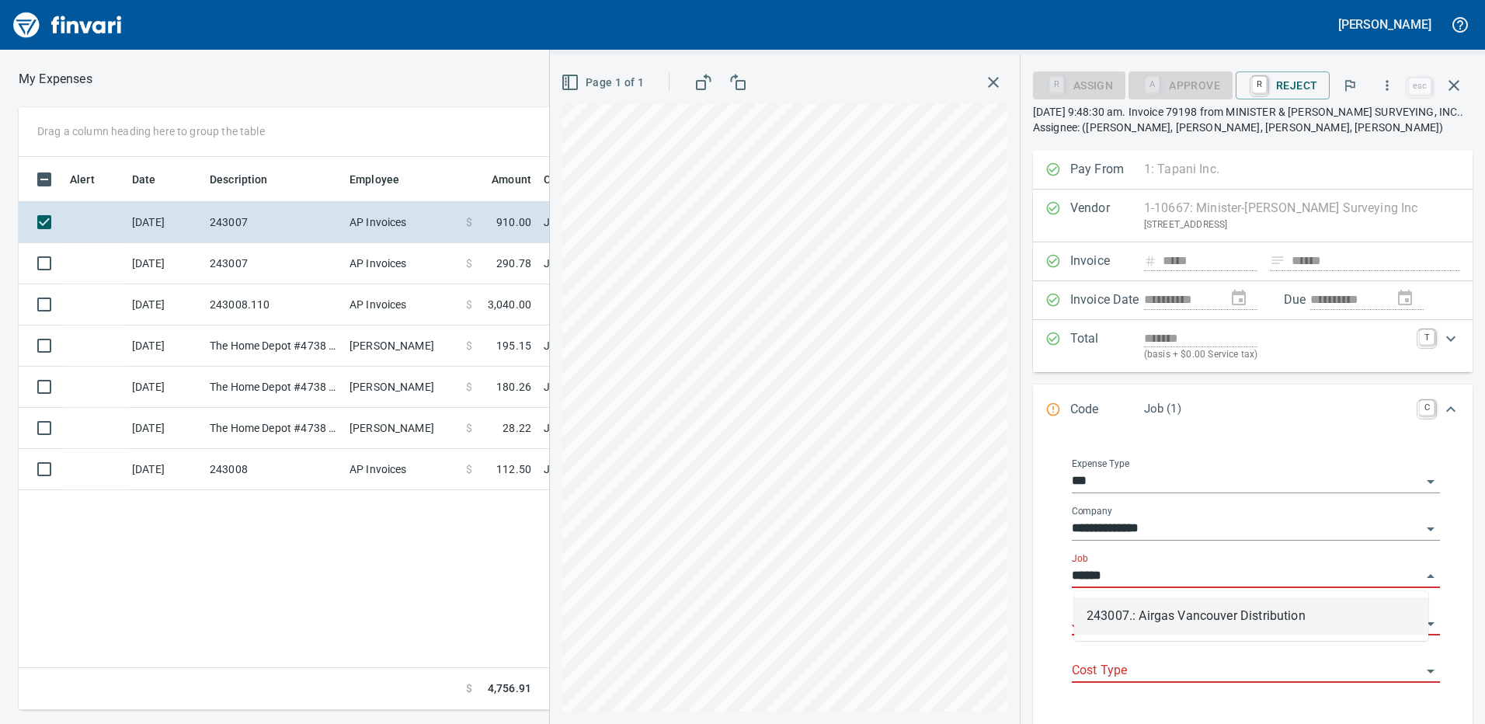
click at [1159, 634] on li "243007.: Airgas Vancouver Distribution" at bounding box center [1251, 615] width 354 height 37
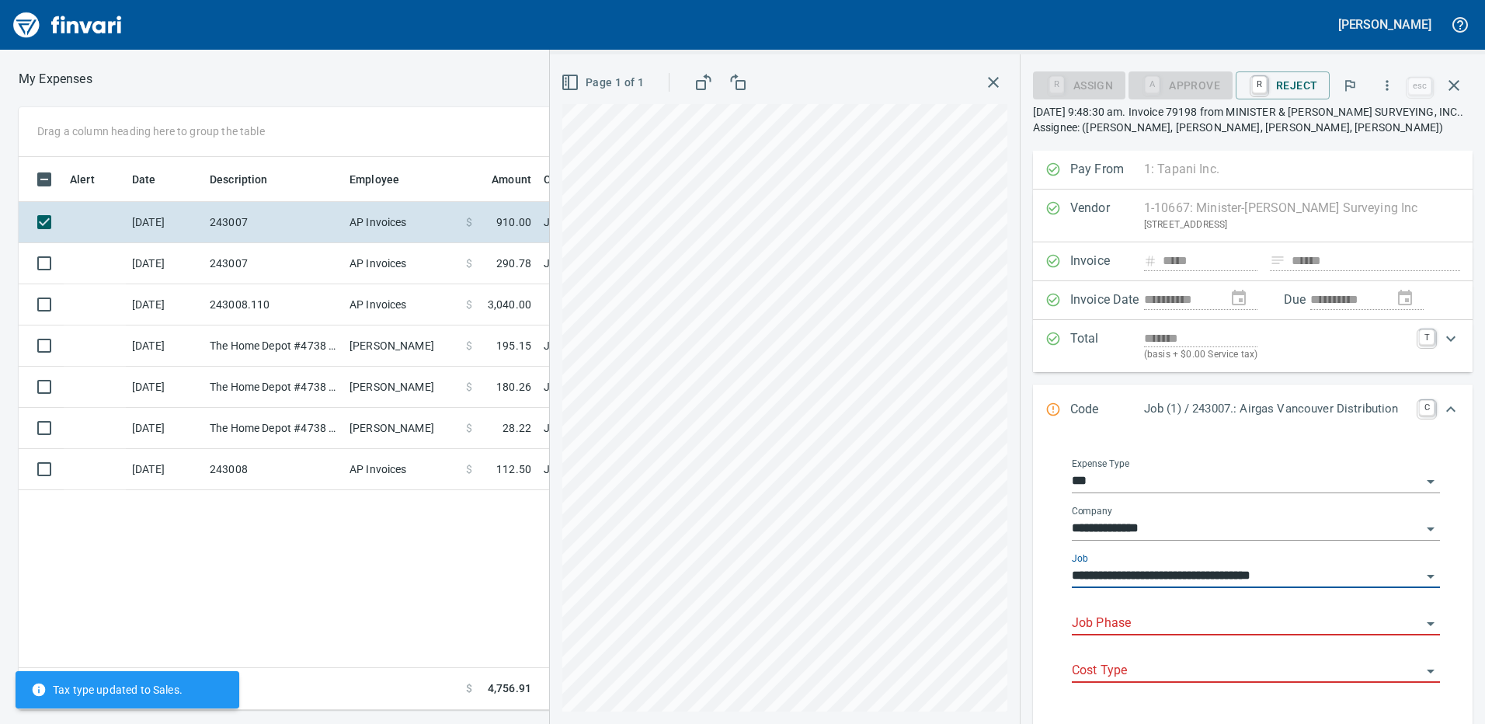
type input "**********"
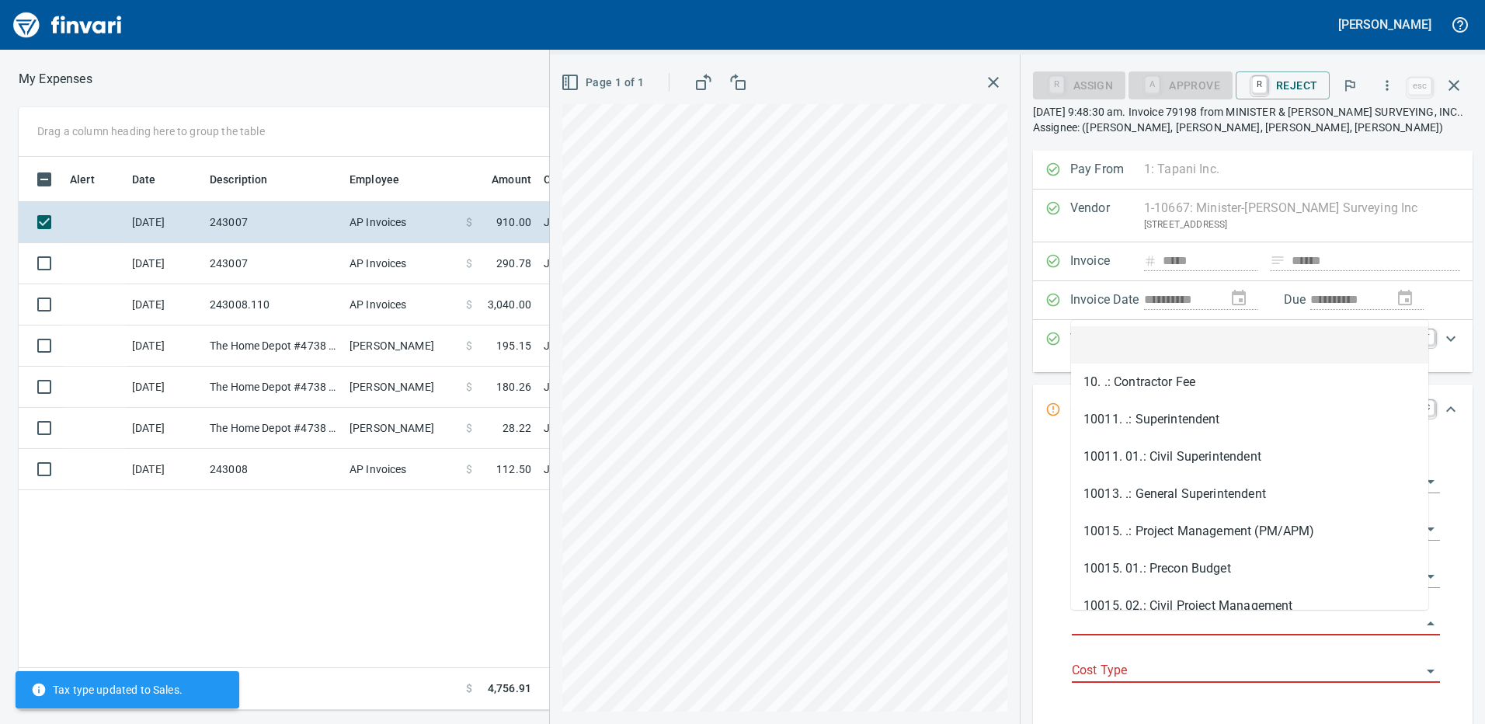
click at [1136, 619] on input "Job Phase" at bounding box center [1247, 624] width 350 height 22
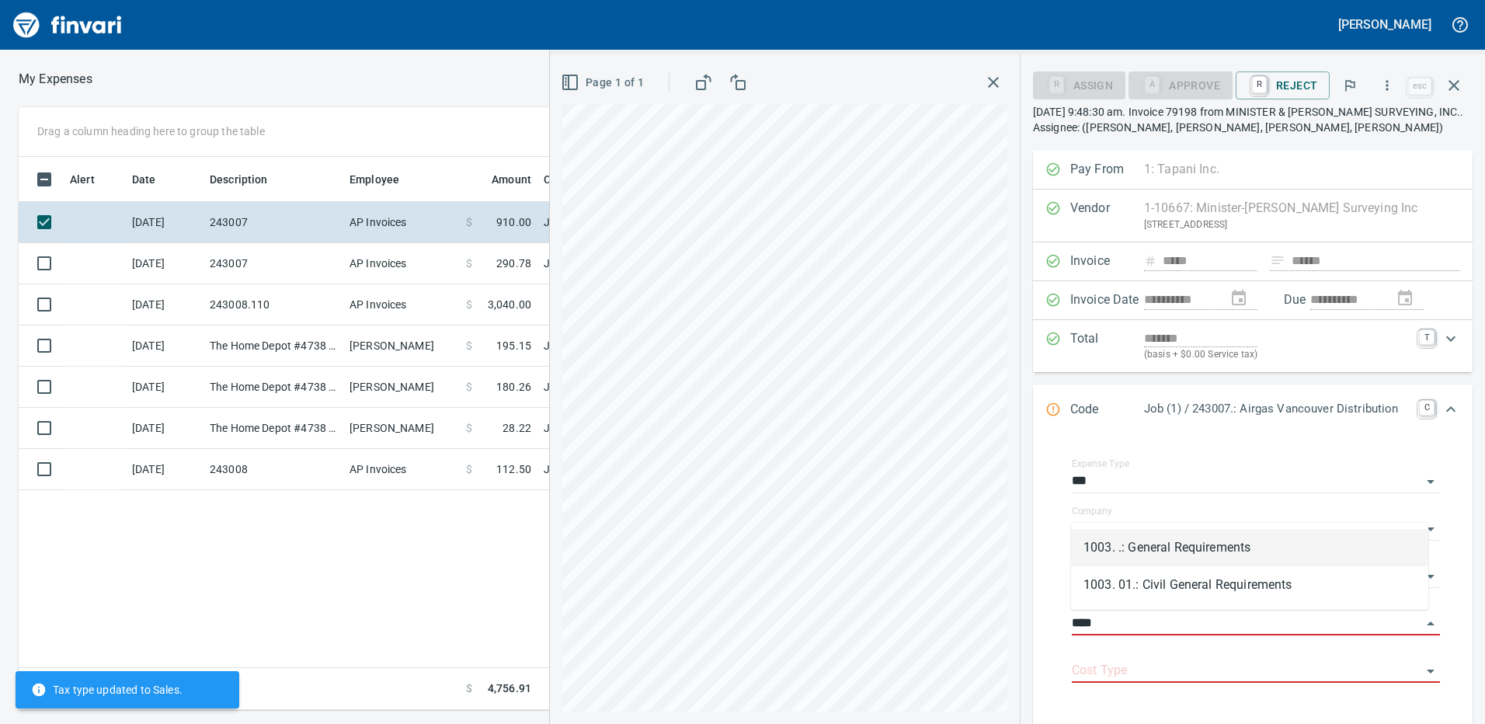
click at [1152, 543] on li "1003. .: General Requirements" at bounding box center [1249, 547] width 357 height 37
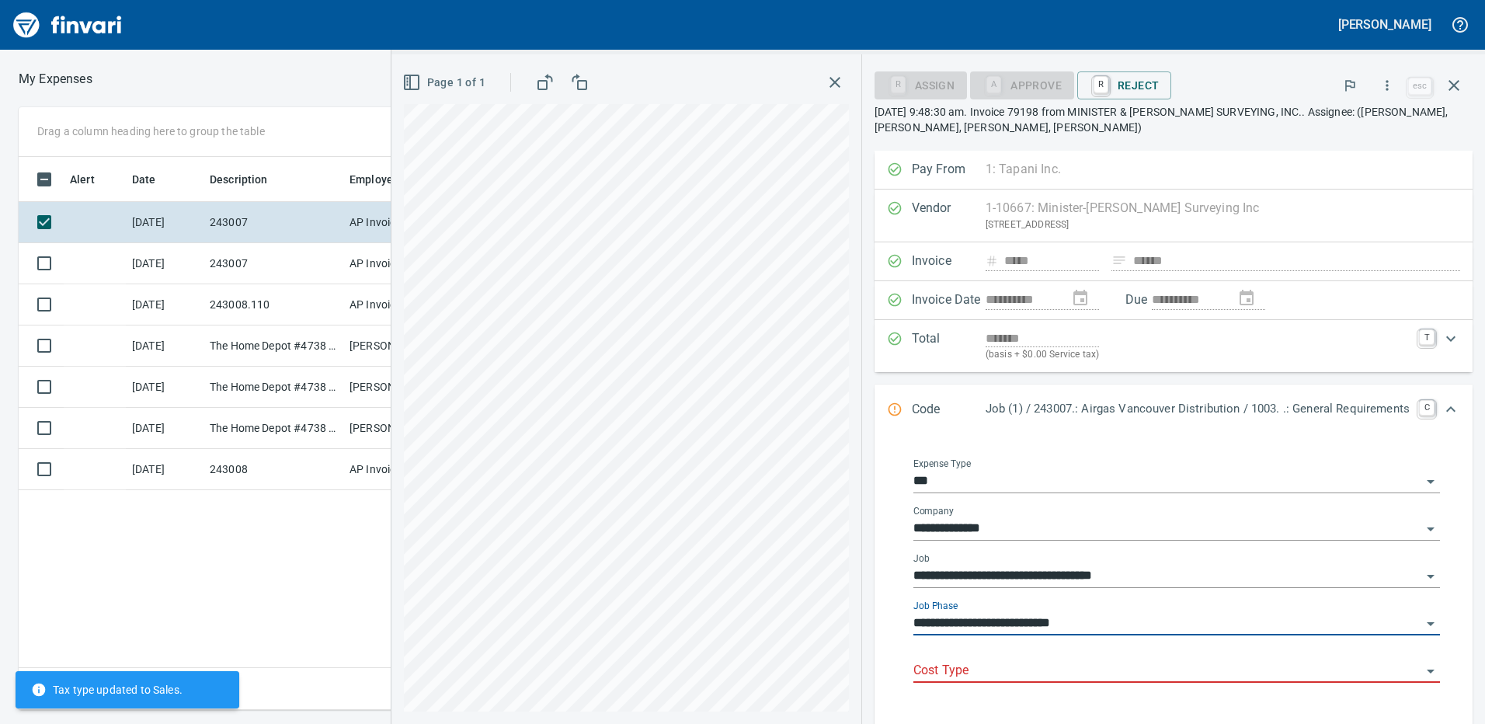
click at [1062, 656] on div "Cost Type" at bounding box center [1177, 665] width 527 height 35
type input "**********"
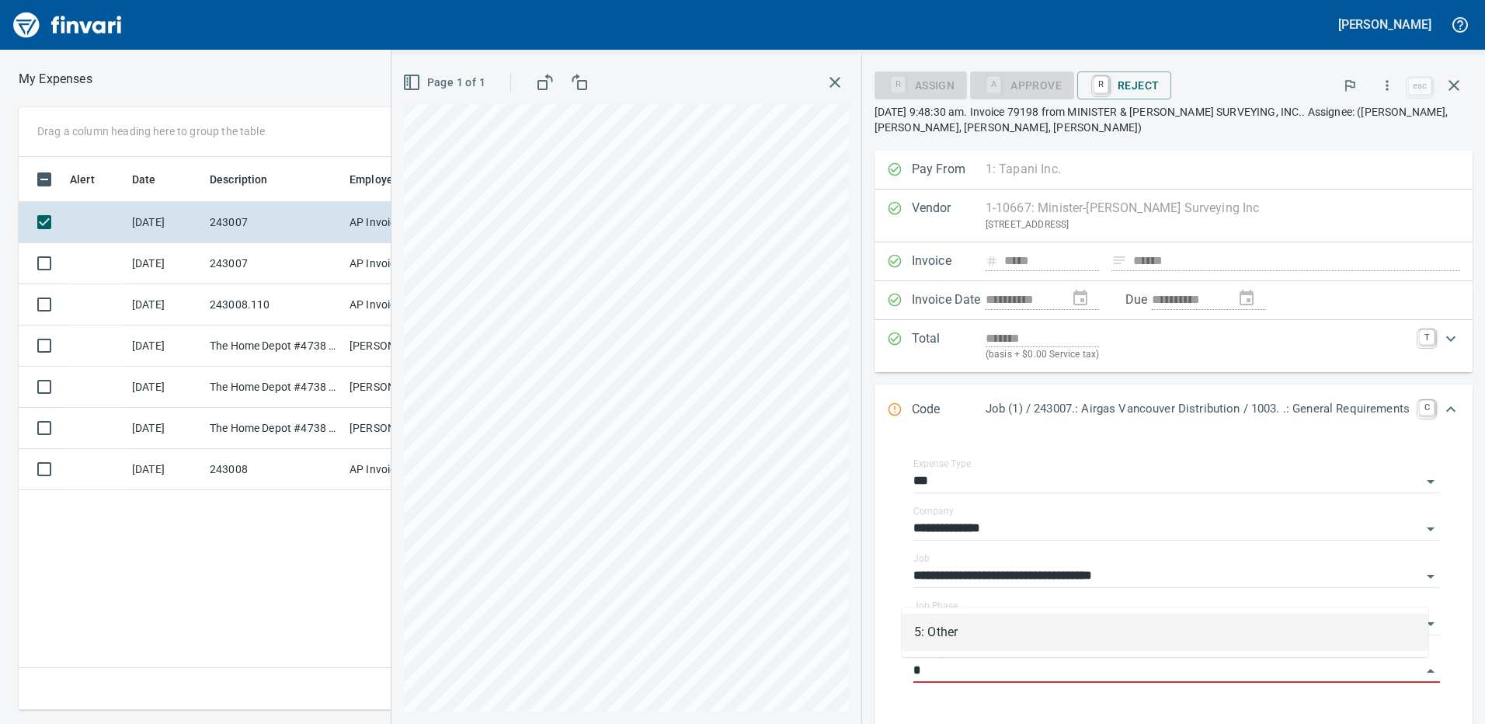
click at [942, 635] on li "5: Other" at bounding box center [1165, 632] width 527 height 37
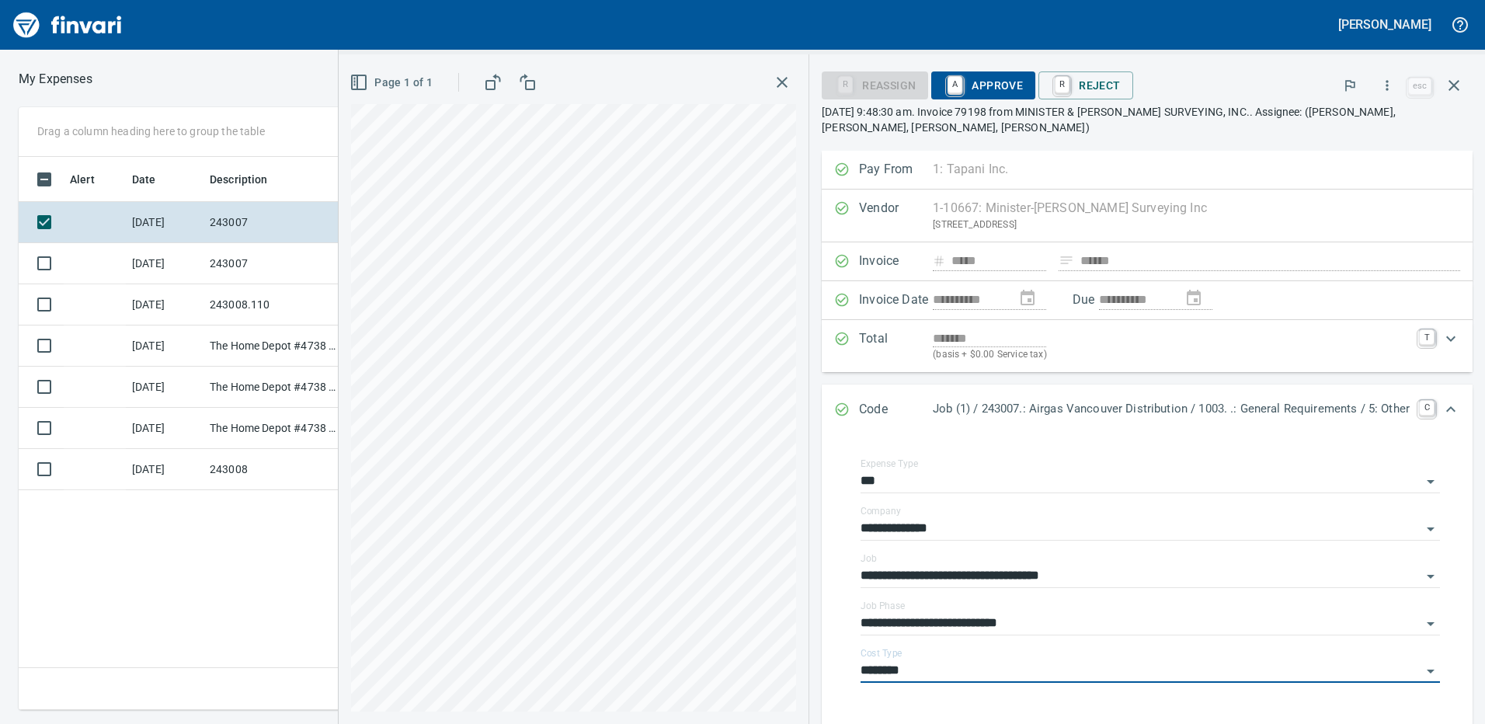
type input "********"
click at [968, 82] on span "A Approve" at bounding box center [983, 85] width 79 height 26
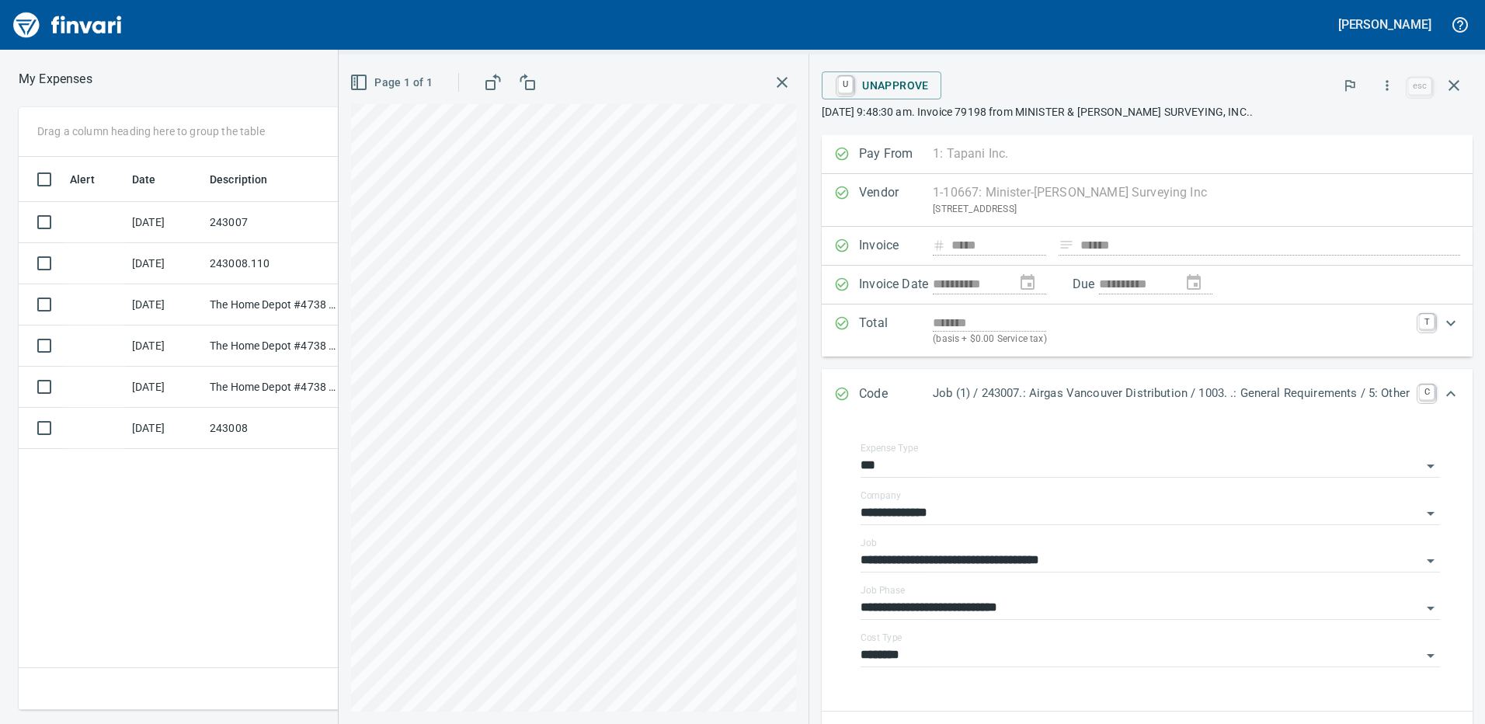
click at [178, 545] on div "Alert Date Description Employee Amount Coding [DATE] 243007 AP Invoices $ 290.7…" at bounding box center [549, 434] width 1060 height 554
click at [1460, 85] on icon "button" at bounding box center [1454, 85] width 19 height 19
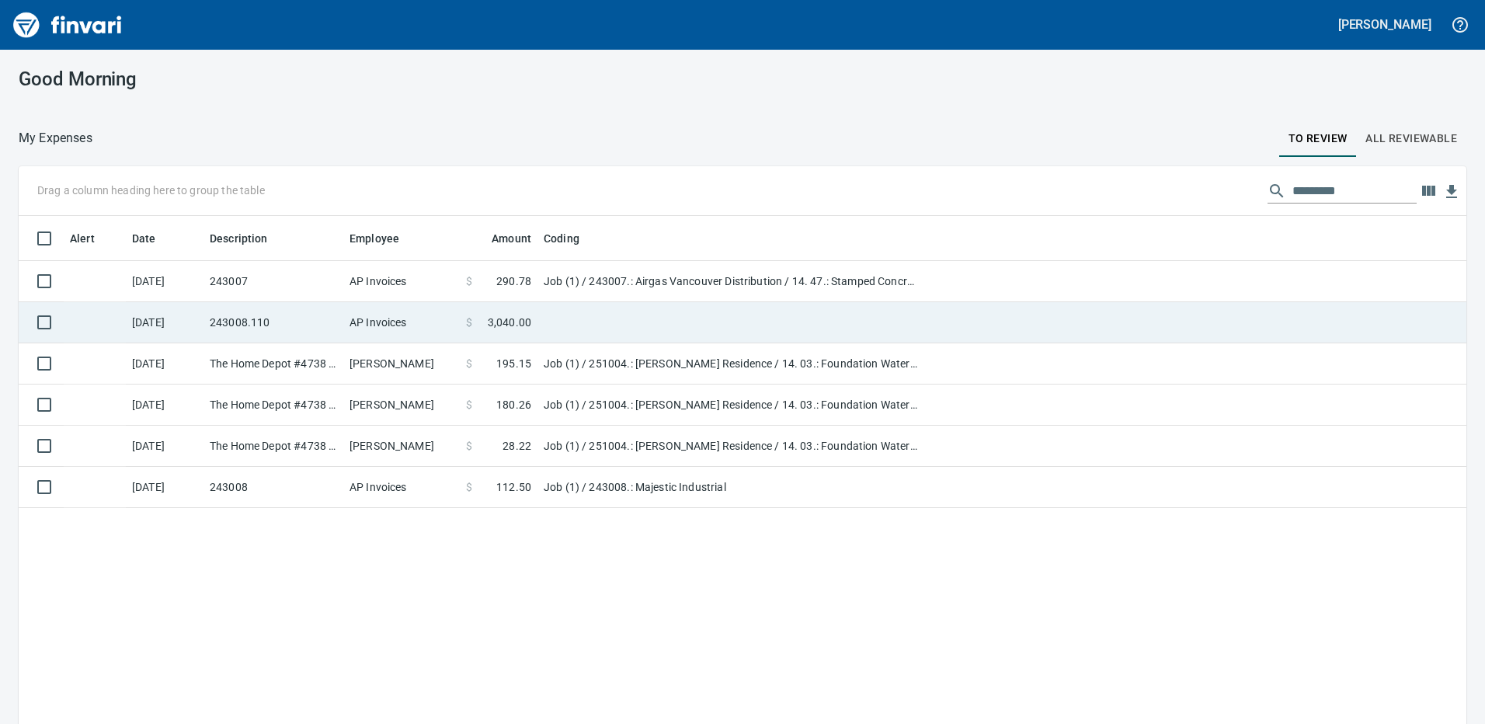
scroll to position [541, 1425]
click at [542, 311] on td at bounding box center [732, 322] width 388 height 41
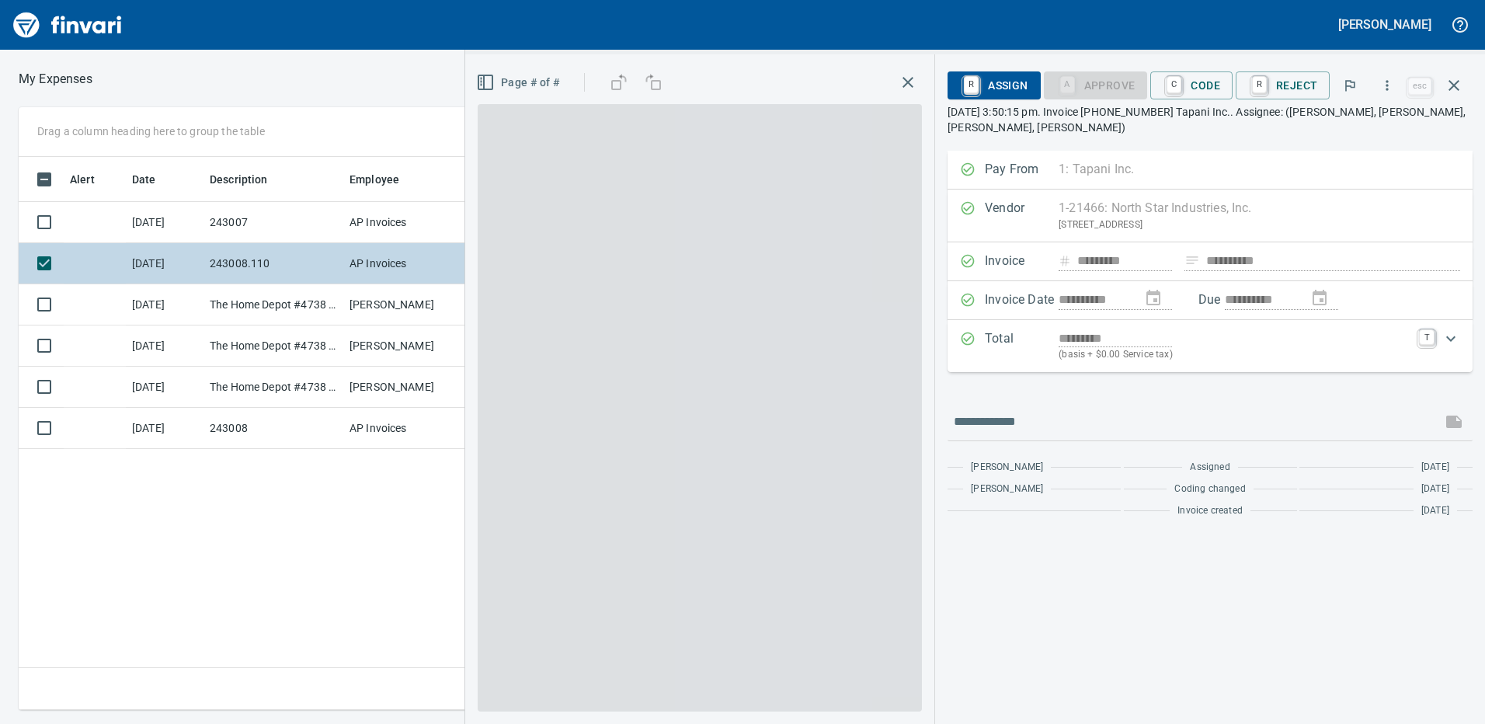
scroll to position [541, 1048]
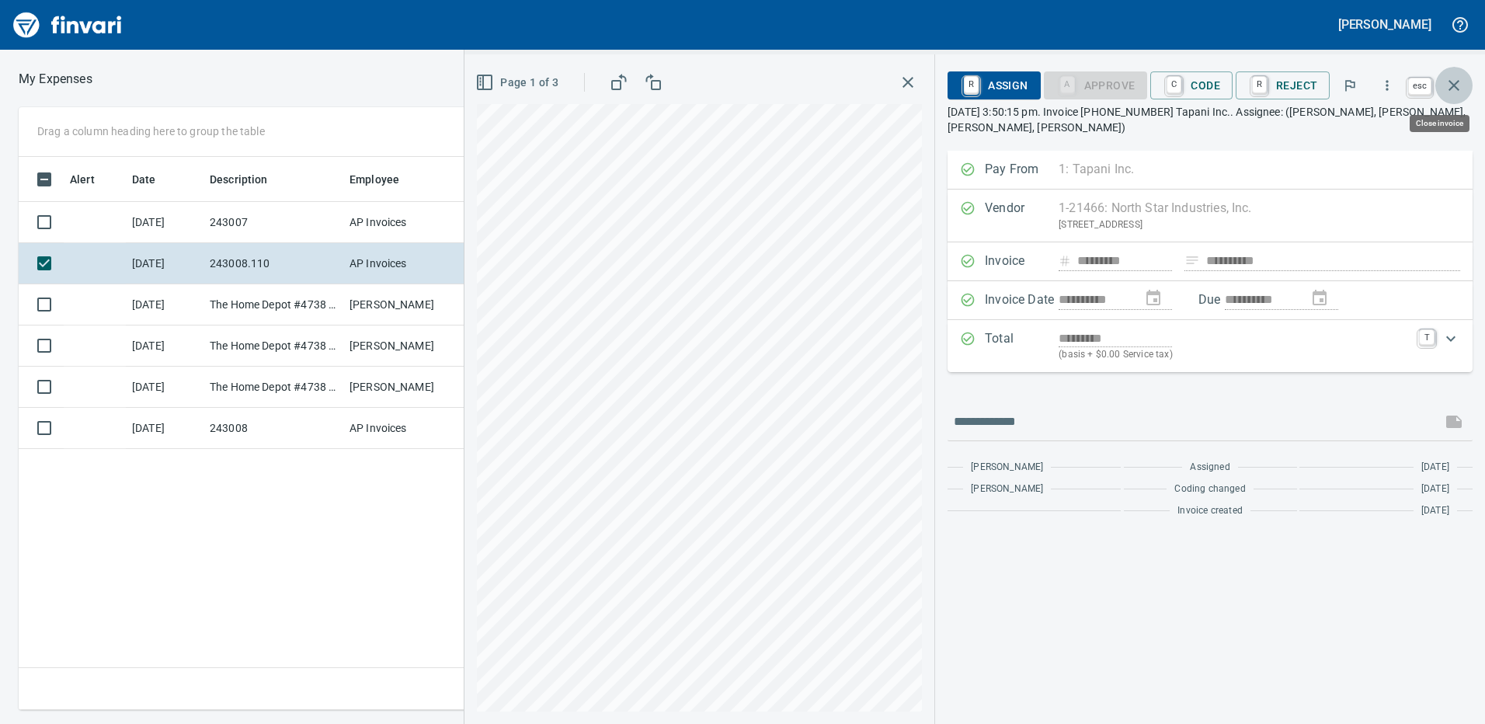
click at [1462, 87] on icon "button" at bounding box center [1454, 85] width 19 height 19
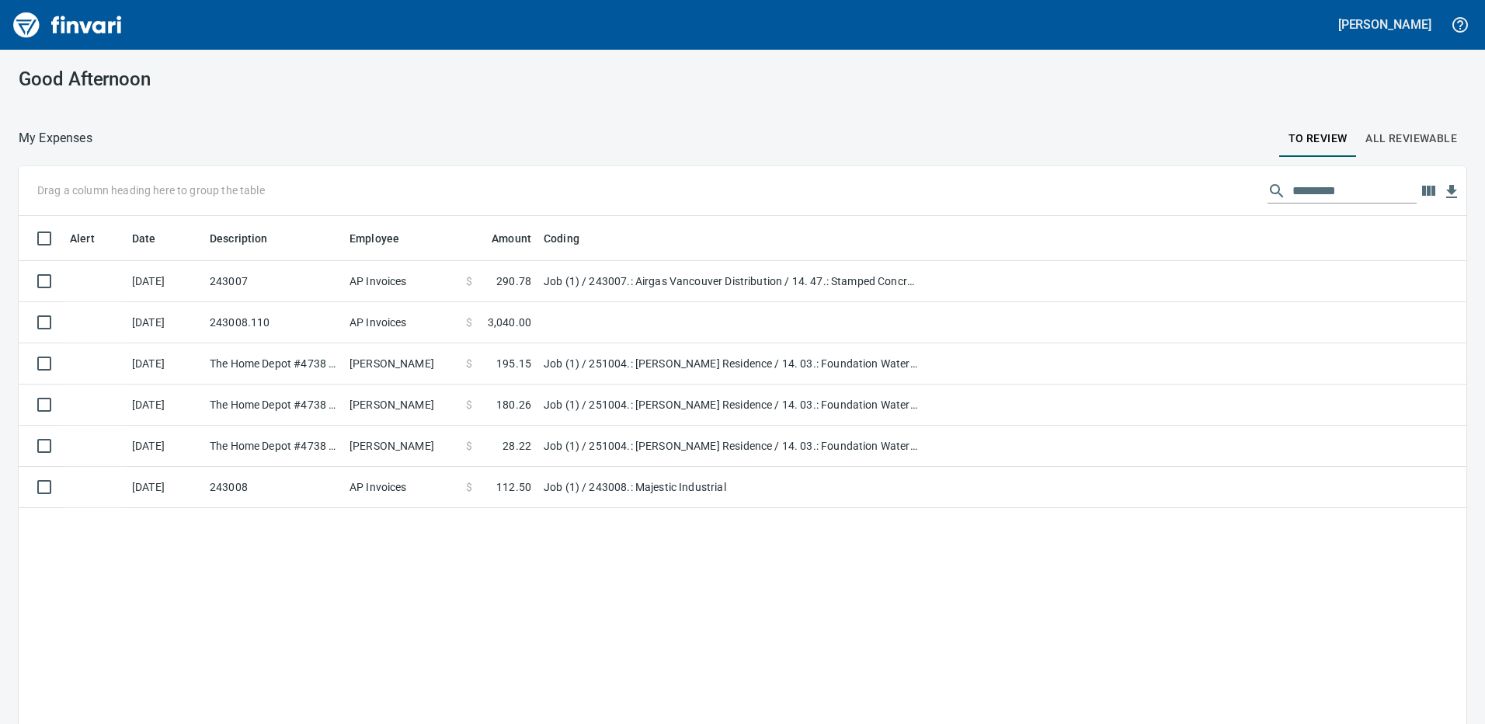
scroll to position [541, 1425]
